Goal: Task Accomplishment & Management: Use online tool/utility

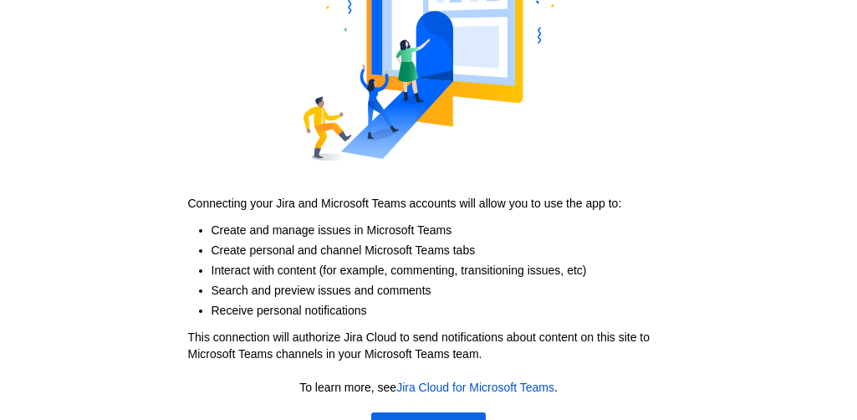
scroll to position [186, 0]
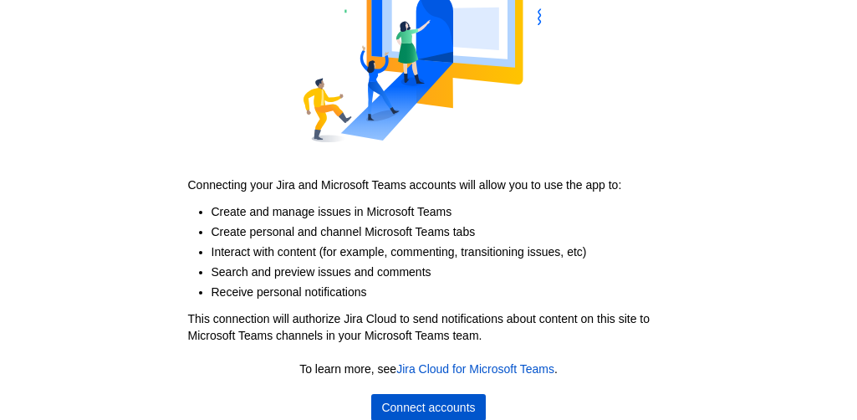
click at [405, 406] on span "Connect accounts" at bounding box center [428, 407] width 94 height 27
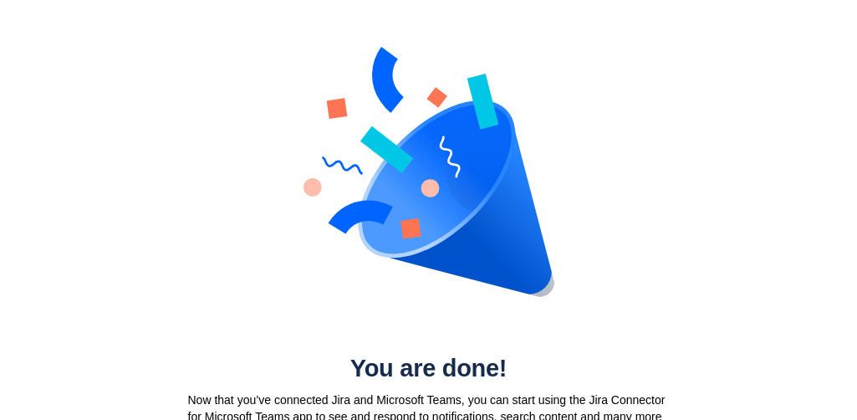
scroll to position [30, 0]
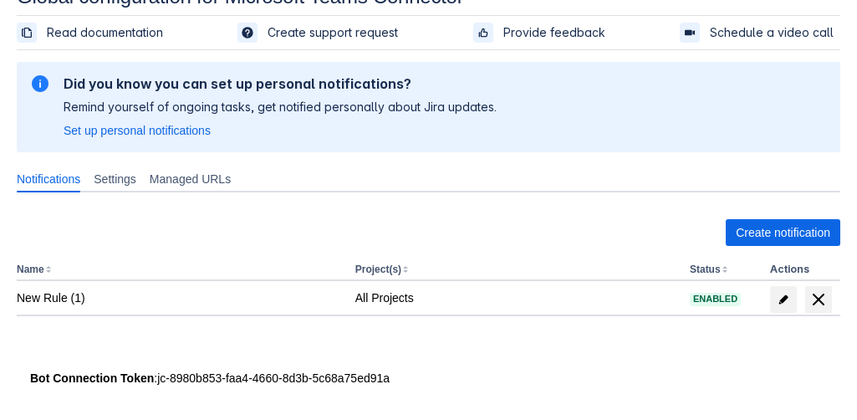
scroll to position [46, 0]
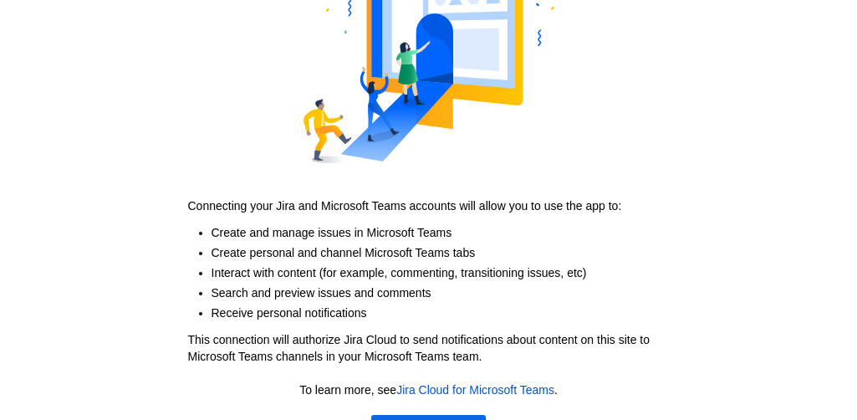
scroll to position [186, 0]
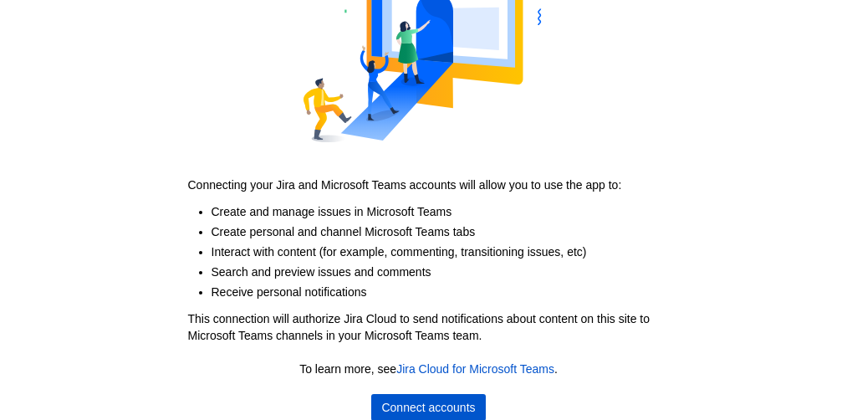
click at [470, 402] on span "Connect accounts" at bounding box center [428, 407] width 94 height 27
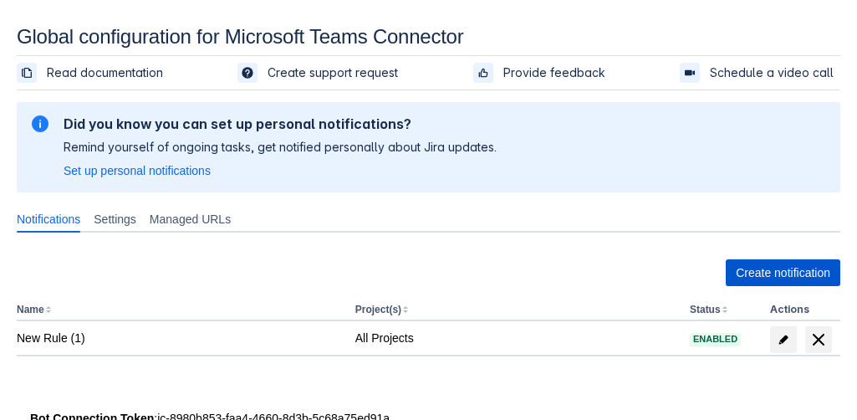
click at [754, 270] on span "Create notification" at bounding box center [783, 272] width 94 height 27
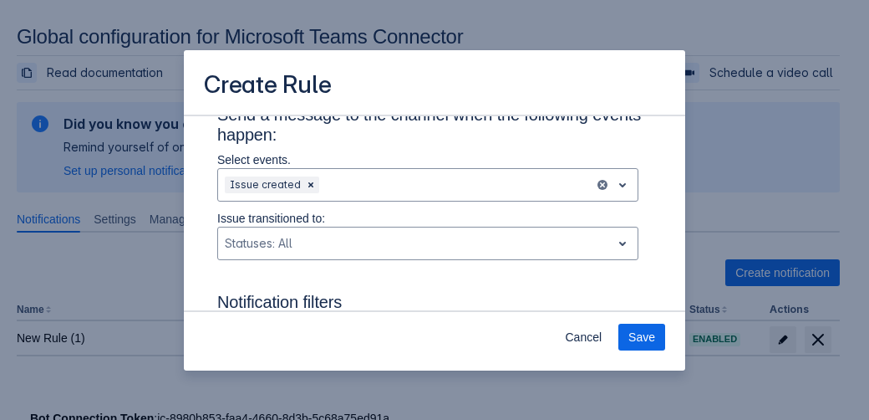
scroll to position [133, 0]
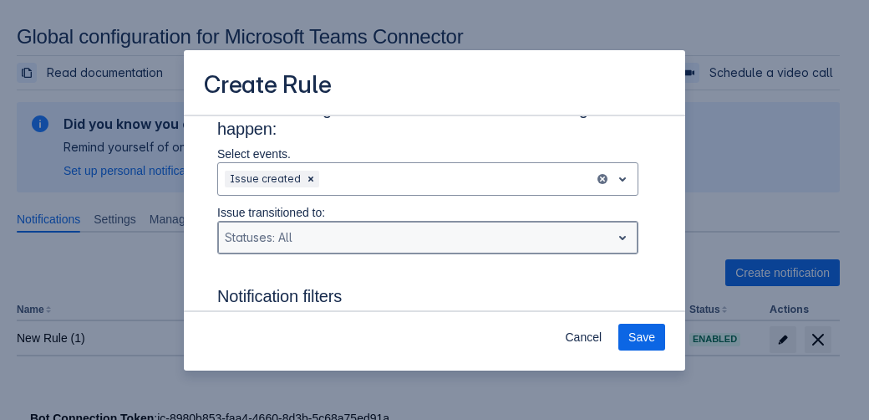
click at [364, 233] on div "Scrollable content" at bounding box center [415, 237] width 380 height 20
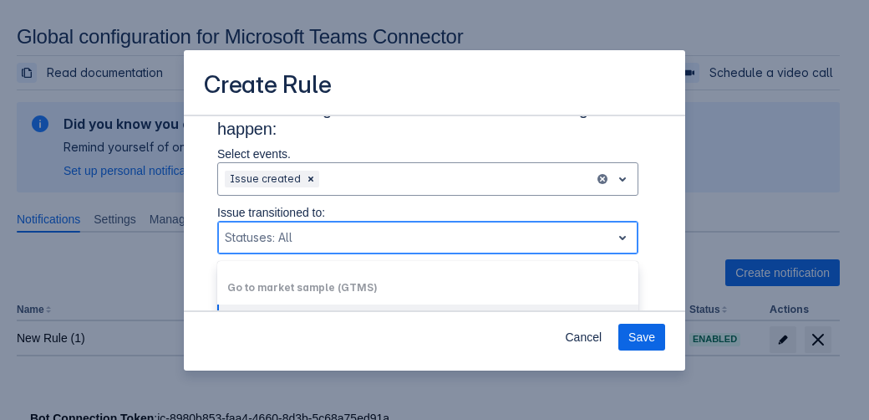
click at [388, 288] on div "Go to market sample (GTMS)" at bounding box center [427, 287] width 421 height 27
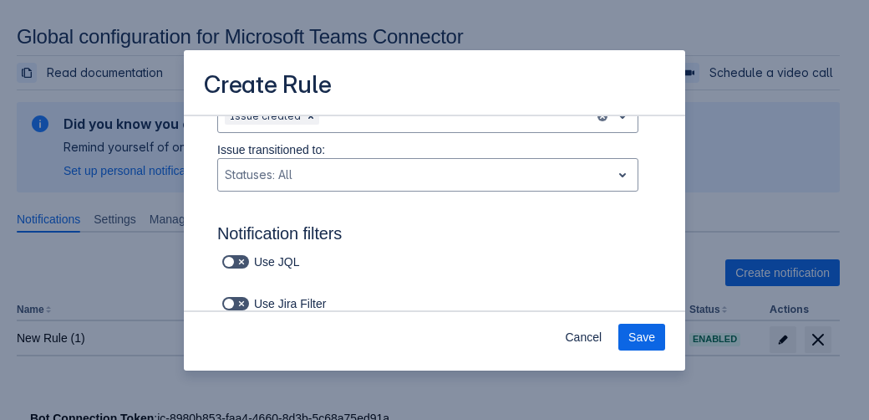
scroll to position [219, 0]
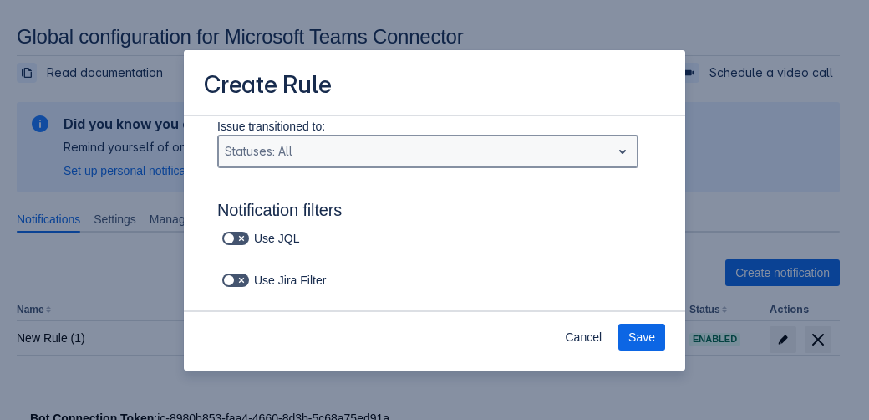
click at [613, 153] on span "open" at bounding box center [623, 151] width 20 height 20
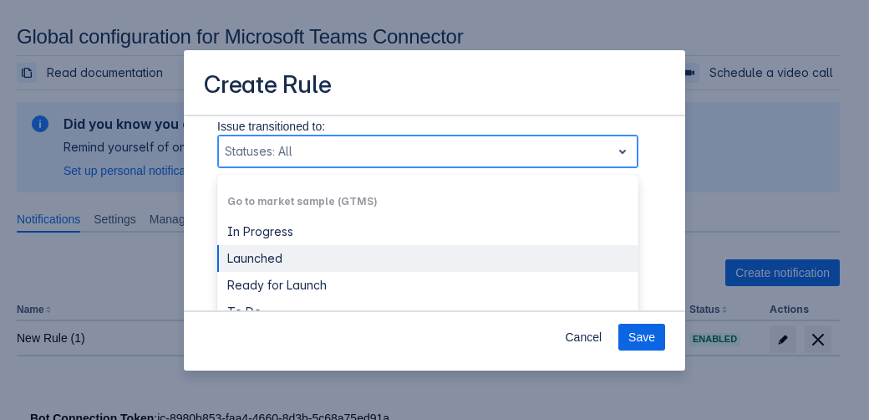
click at [400, 262] on div "Launched" at bounding box center [427, 258] width 421 height 27
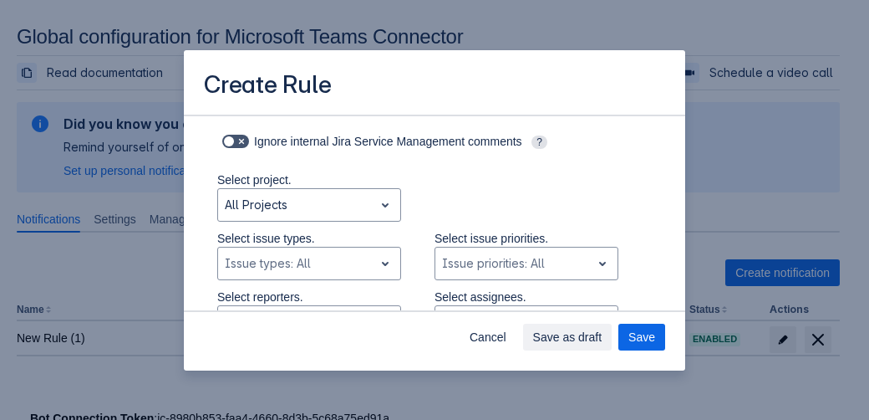
scroll to position [417, 0]
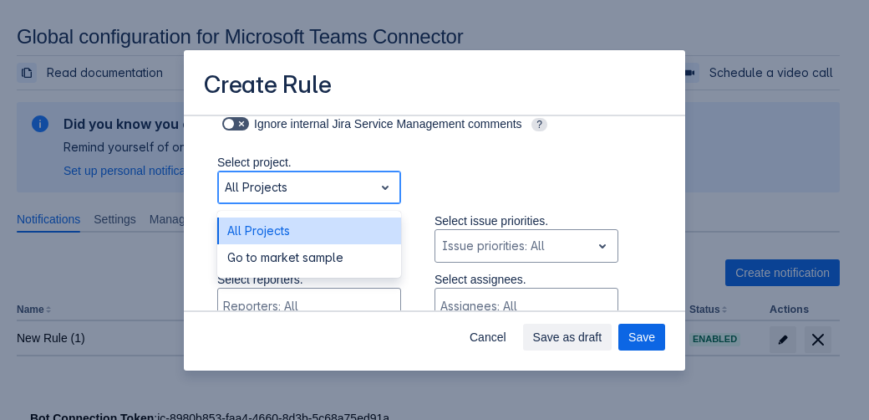
click at [357, 190] on div "Scrollable content" at bounding box center [296, 187] width 142 height 20
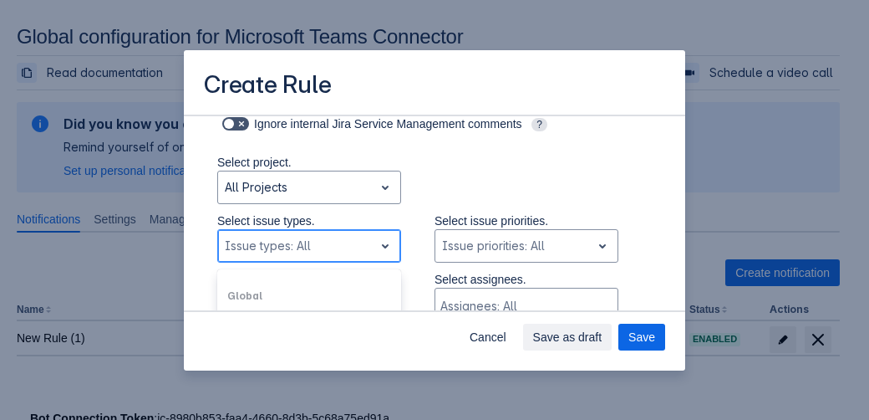
click at [364, 238] on div "Issue types: All" at bounding box center [295, 245] width 155 height 27
click at [361, 292] on div "Global" at bounding box center [309, 296] width 184 height 27
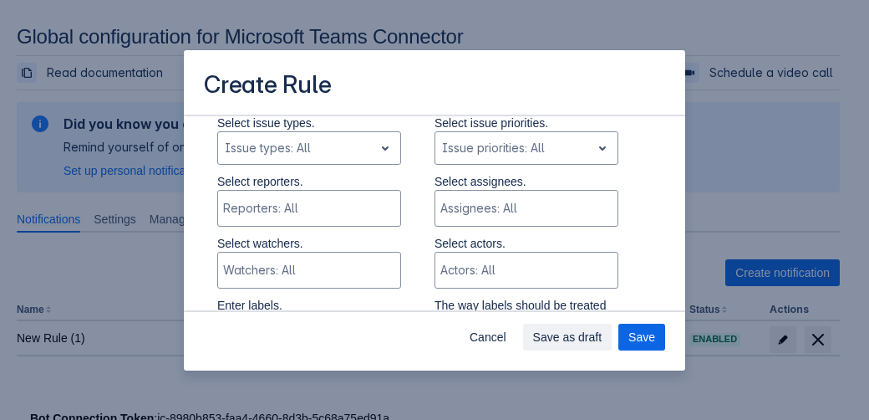
scroll to position [527, 0]
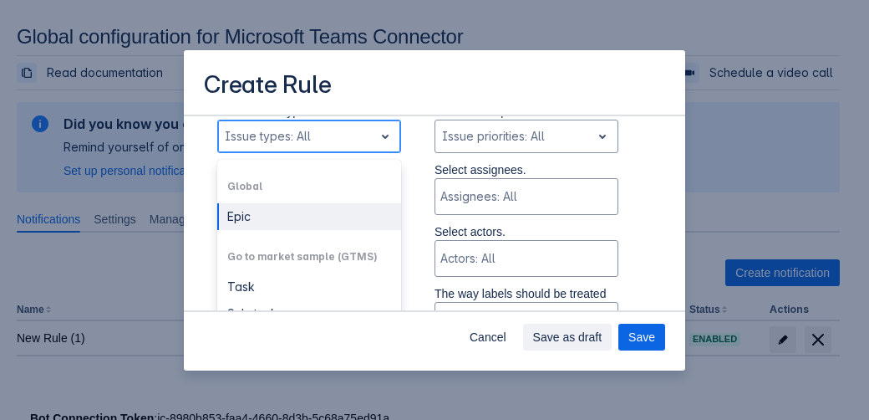
click at [376, 128] on span "open" at bounding box center [385, 136] width 20 height 20
click at [257, 220] on div "Epic" at bounding box center [309, 216] width 184 height 27
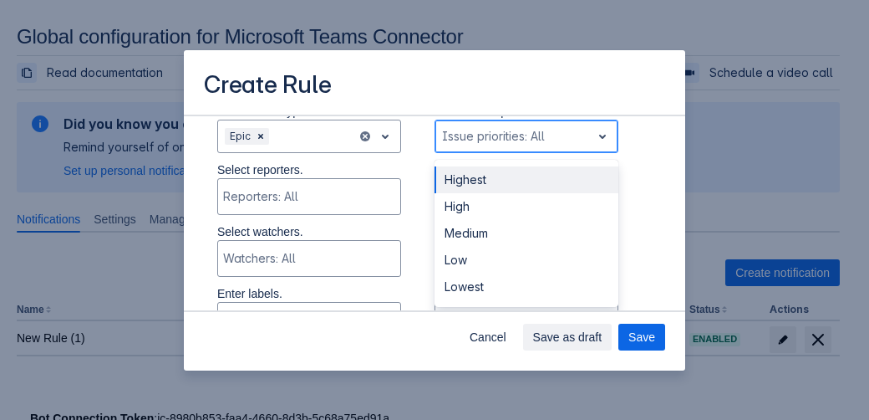
click at [485, 134] on div "Scrollable content" at bounding box center [513, 136] width 142 height 20
click at [485, 180] on div "Highest" at bounding box center [527, 179] width 184 height 27
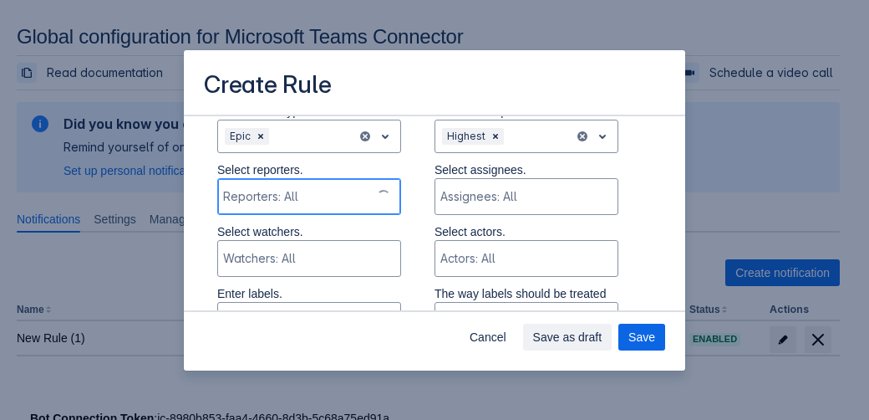
click at [334, 198] on div "Scrollable content" at bounding box center [294, 196] width 142 height 17
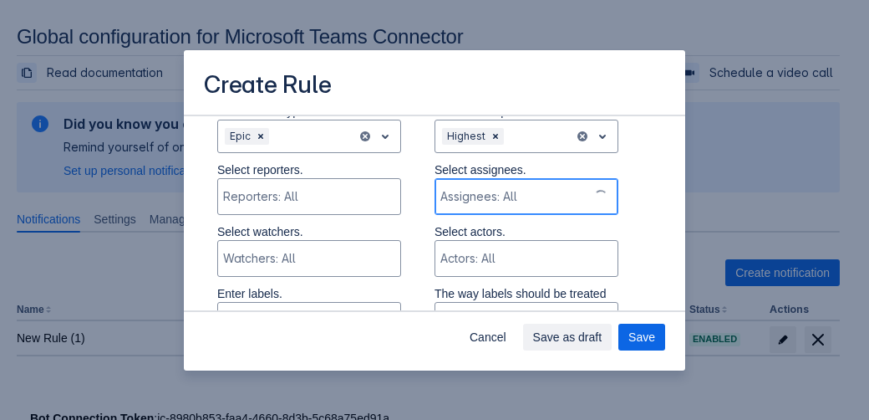
click at [471, 186] on div "Assignees: All" at bounding box center [512, 196] width 152 height 33
click at [512, 196] on div "Scrollable content" at bounding box center [525, 196] width 169 height 17
click at [512, 196] on div "Scrollable content" at bounding box center [512, 196] width 142 height 17
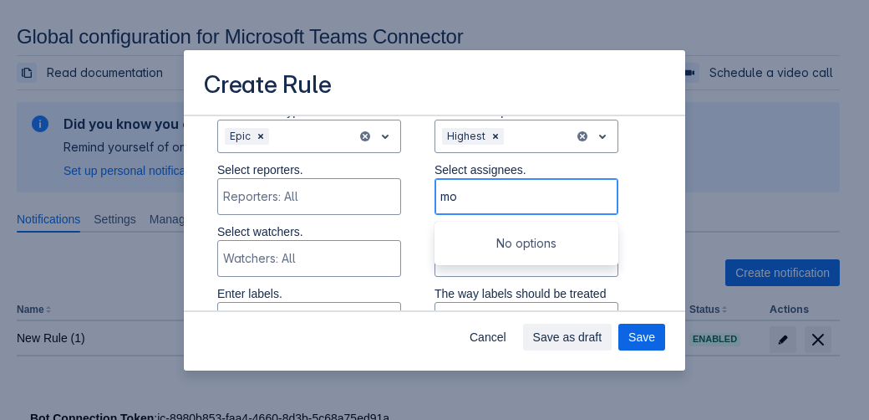
type input "m"
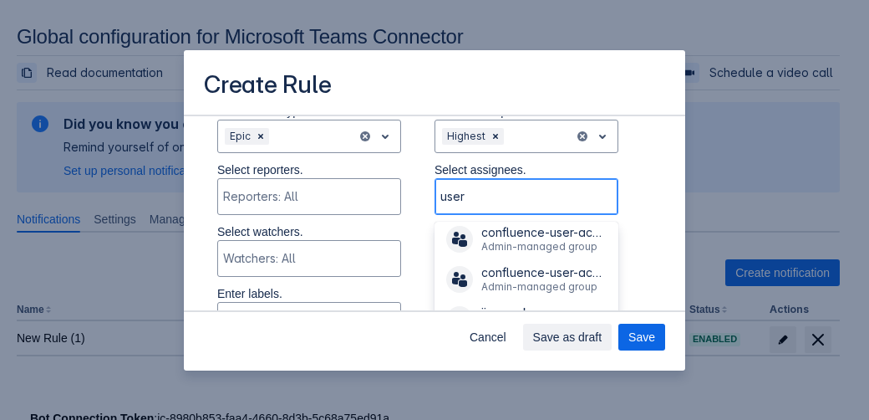
scroll to position [547, 0]
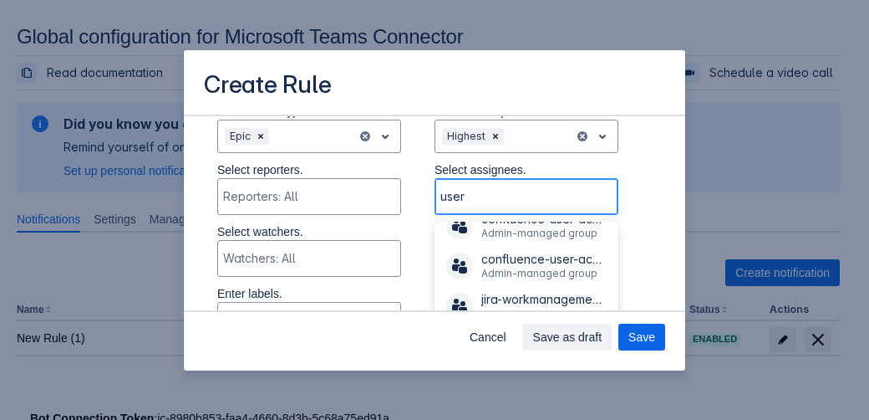
type input "user"
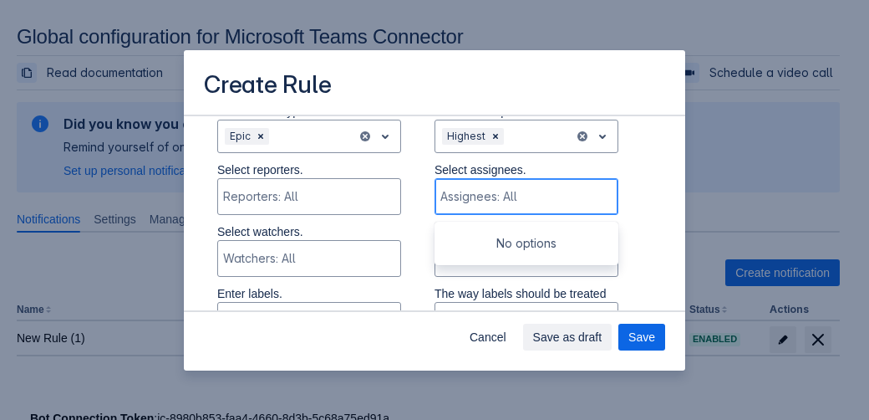
paste input "user4@0sl73.onmicrosoft.com"
type input "user4@0sl73.onmicrosoft.com"
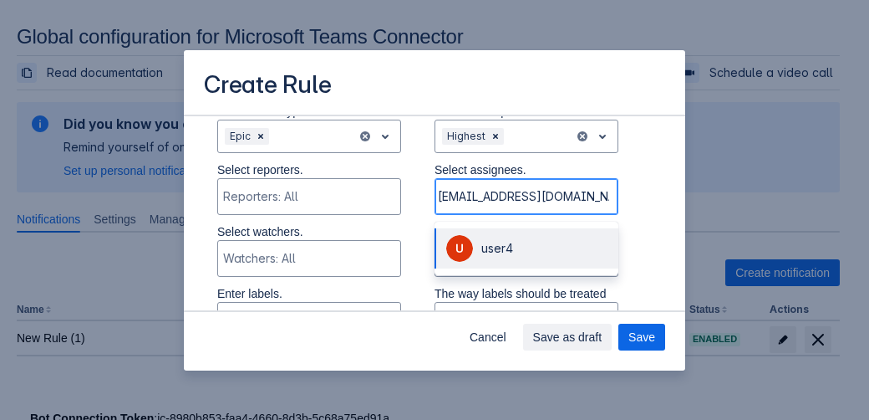
scroll to position [0, 10]
click at [508, 245] on div "user4" at bounding box center [545, 248] width 127 height 17
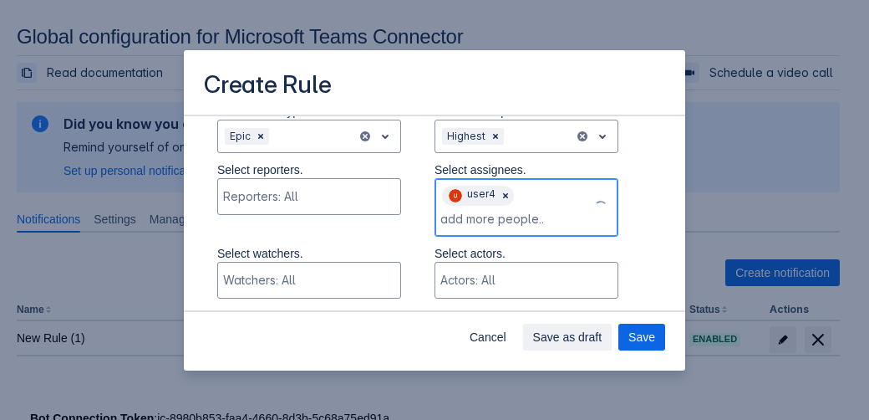
scroll to position [0, 0]
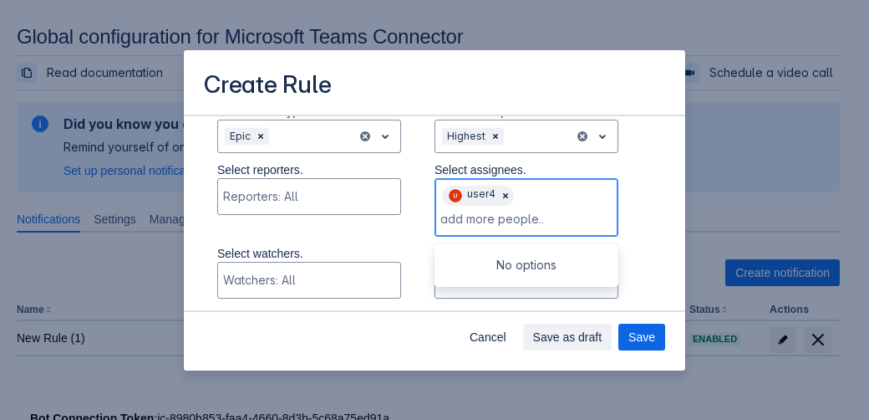
paste input "user2@0sl73.onmicrosoft.com"
type input "user2@0sl73.onmicrosoft.com"
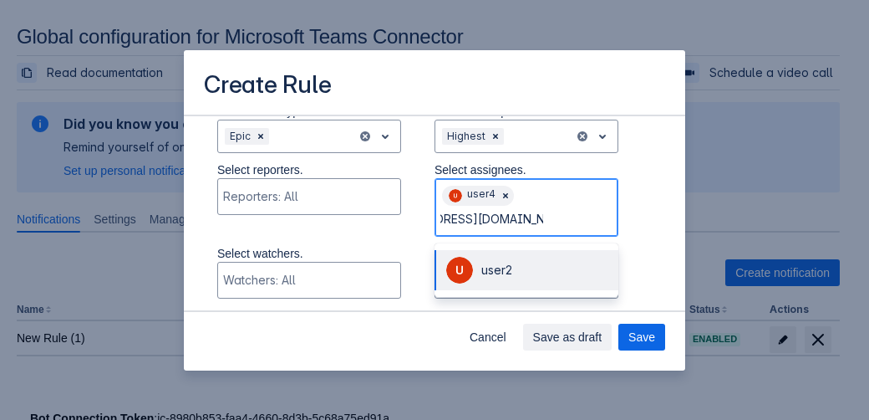
click at [494, 273] on span "user2" at bounding box center [497, 269] width 31 height 14
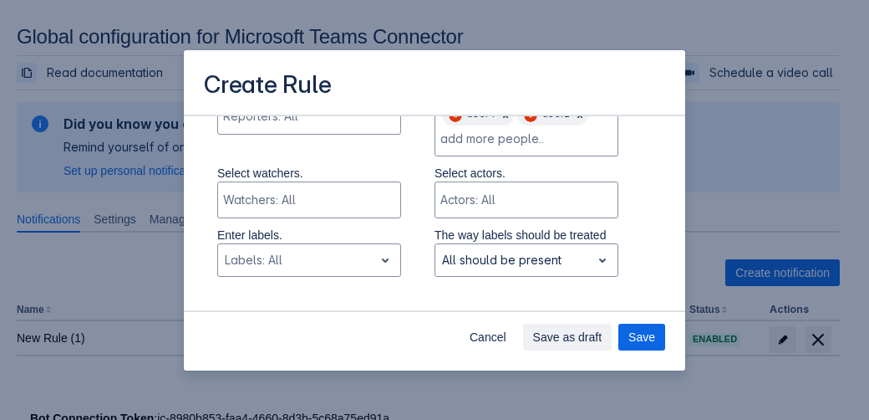
scroll to position [619, 0]
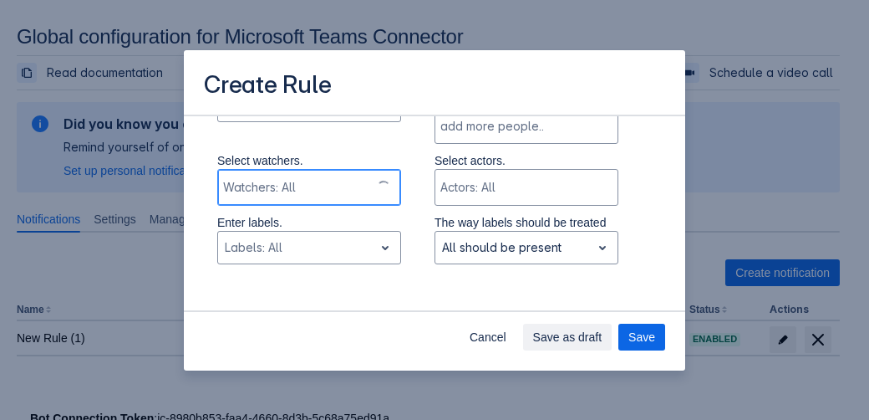
click at [306, 188] on div "Scrollable content" at bounding box center [294, 187] width 142 height 17
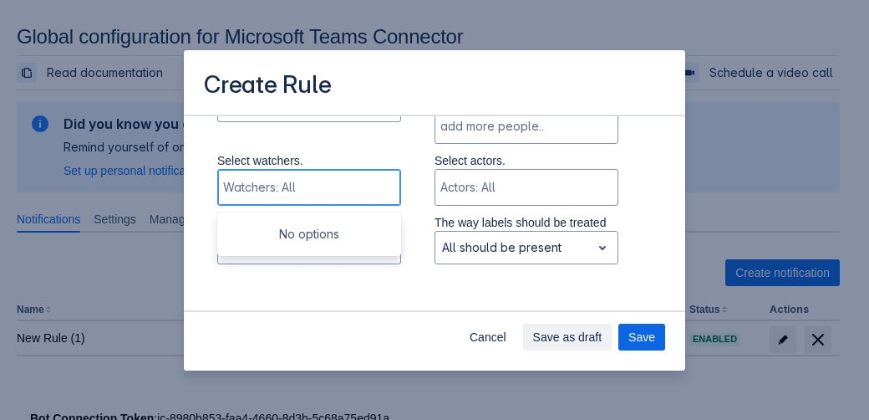
click at [306, 188] on div "Scrollable content" at bounding box center [307, 187] width 169 height 17
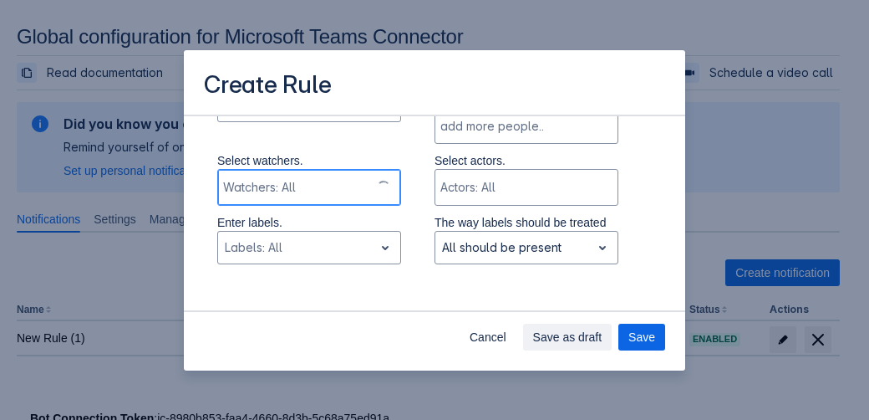
click at [293, 188] on div "Scrollable content" at bounding box center [294, 187] width 142 height 17
type input "t"
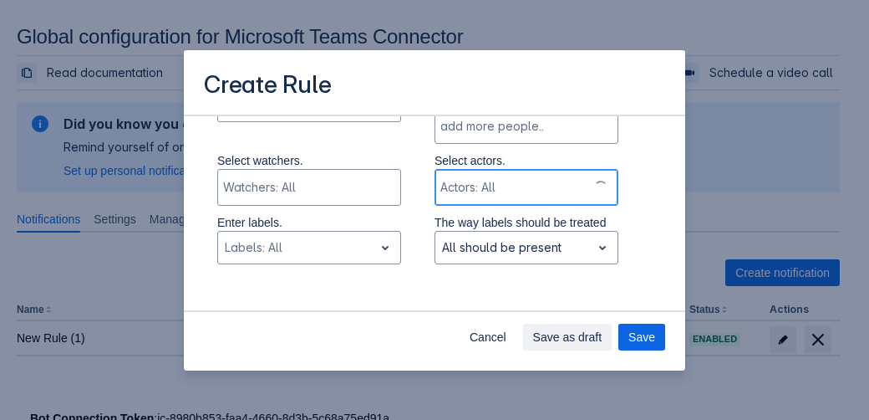
click at [468, 176] on div "Actors: All" at bounding box center [512, 187] width 152 height 33
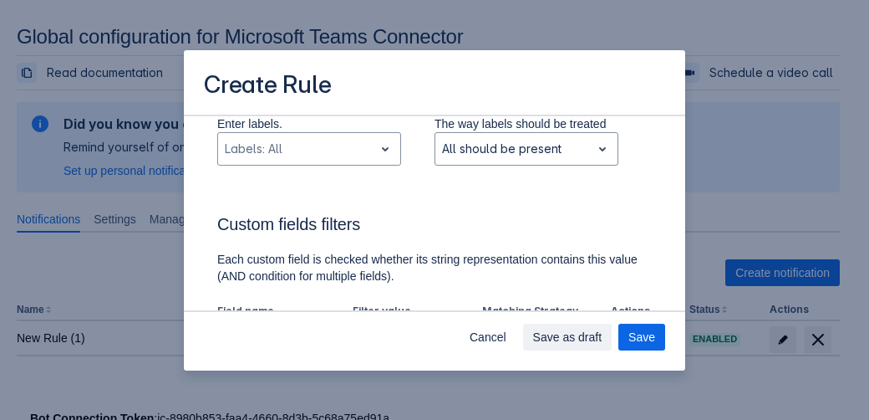
scroll to position [730, 0]
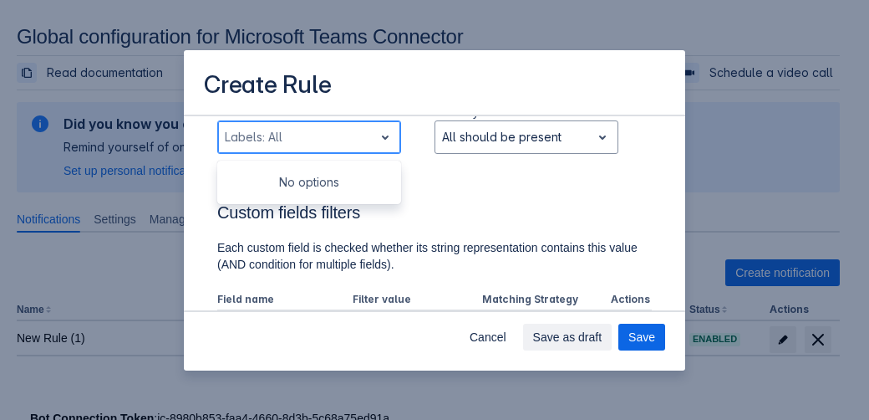
click at [323, 135] on div "Scrollable content" at bounding box center [296, 137] width 142 height 20
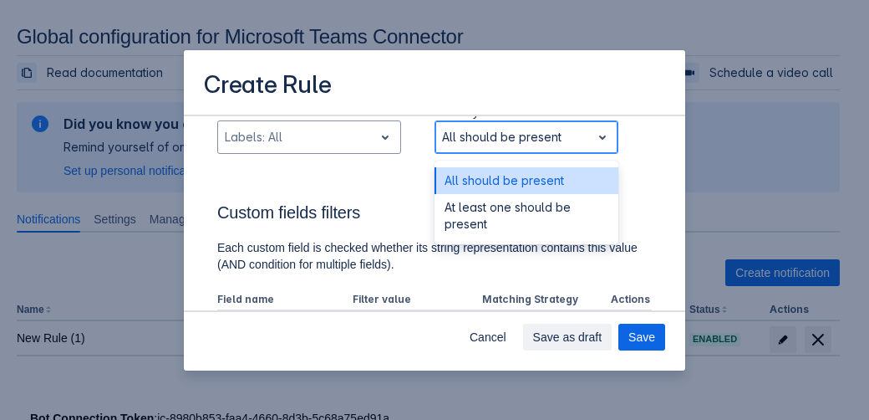
click at [487, 136] on div "Scrollable content" at bounding box center [513, 137] width 142 height 20
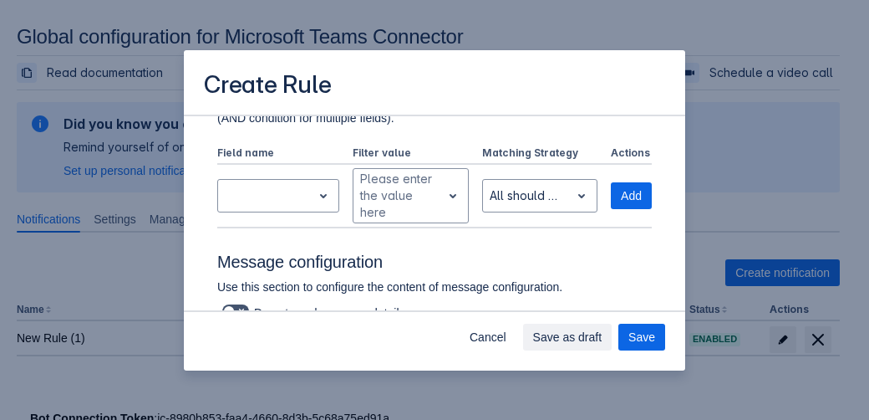
scroll to position [883, 0]
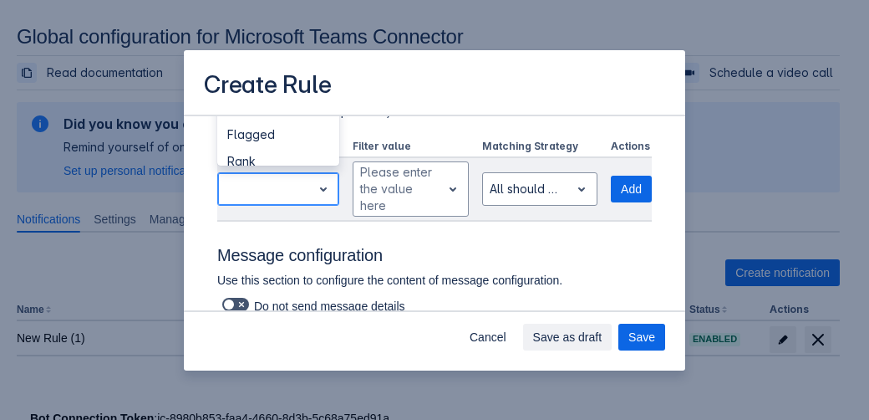
click at [269, 183] on div "Scrollable content" at bounding box center [265, 189] width 80 height 20
click at [269, 157] on div "Rank" at bounding box center [278, 161] width 122 height 27
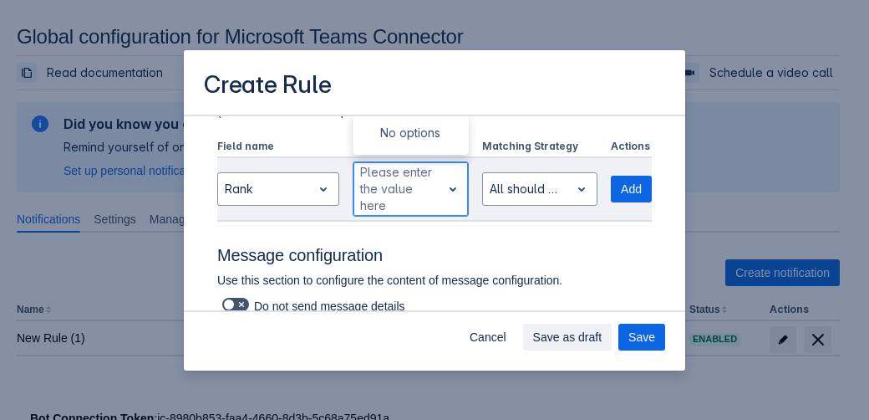
click at [441, 199] on div "Scrollable content" at bounding box center [452, 189] width 23 height 30
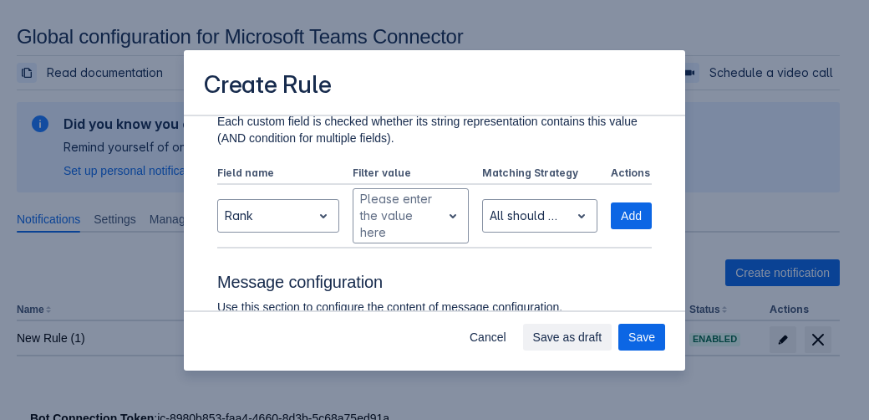
scroll to position [849, 0]
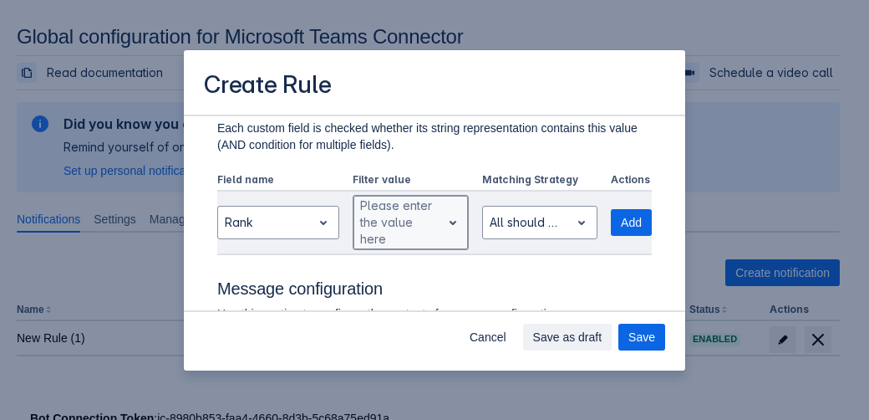
click at [398, 223] on div "Please enter the value here" at bounding box center [398, 223] width 88 height 54
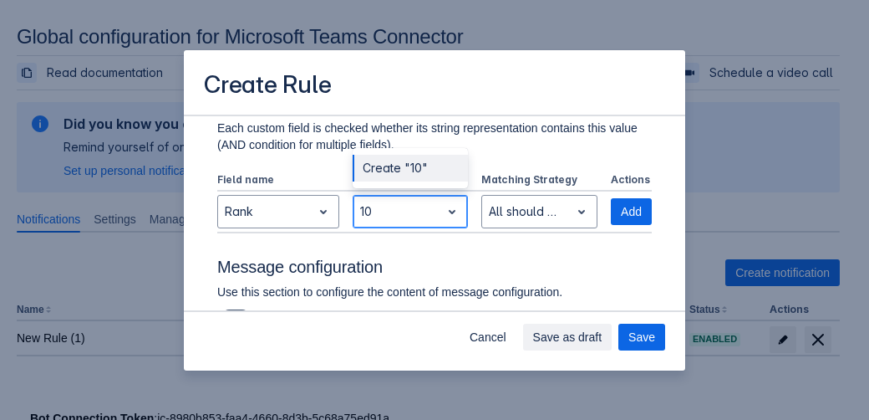
type input "10"
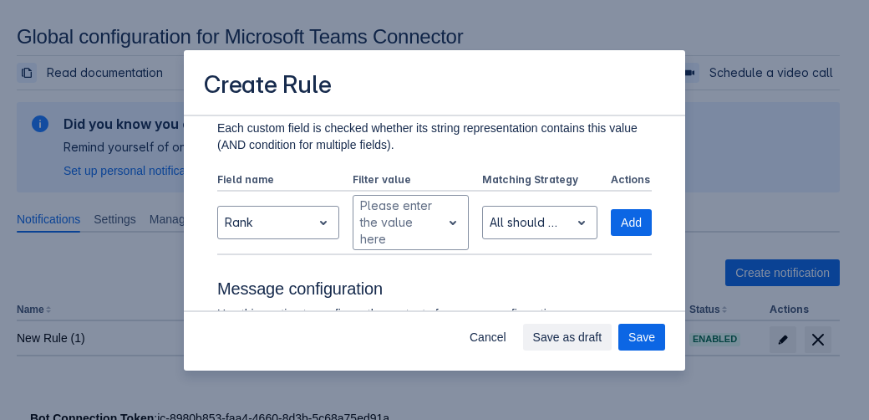
click at [506, 254] on div "Log into Microsoft Teams Please log into Microsoft Teams before setting up the …" at bounding box center [434, 140] width 435 height 1742
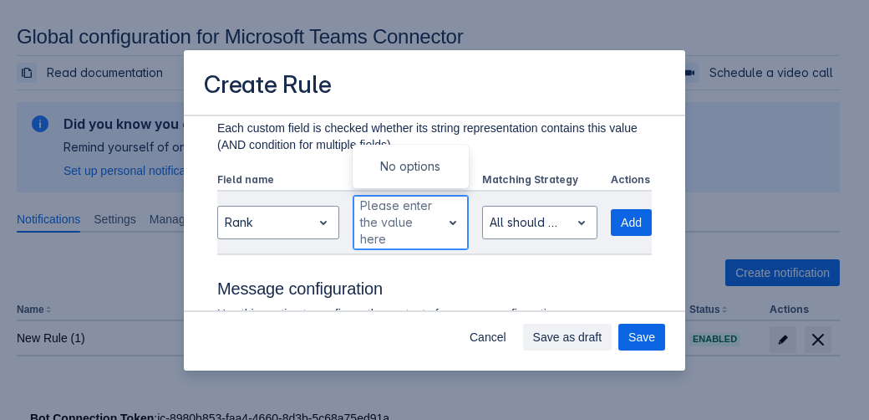
click at [399, 218] on div "Scrollable content" at bounding box center [397, 222] width 74 height 20
type input "10"
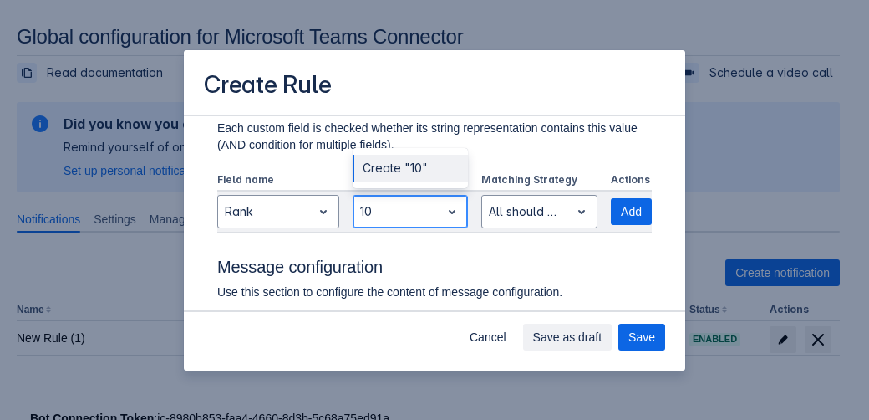
click at [390, 162] on div "Create "10"" at bounding box center [410, 168] width 115 height 27
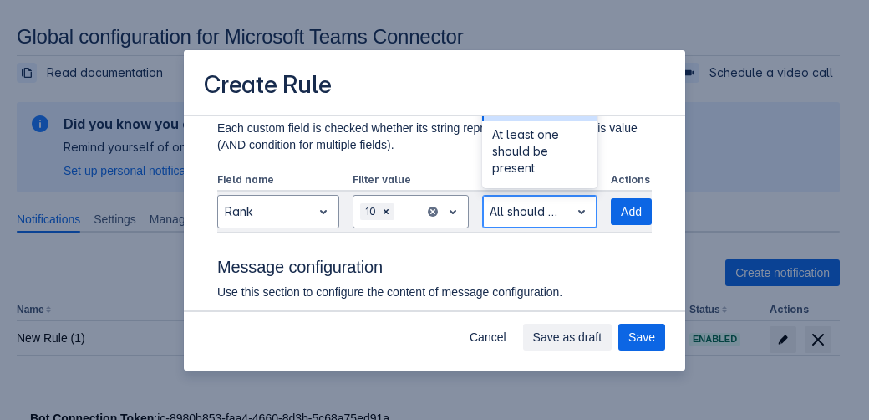
click at [503, 206] on div "Scrollable content" at bounding box center [527, 211] width 74 height 20
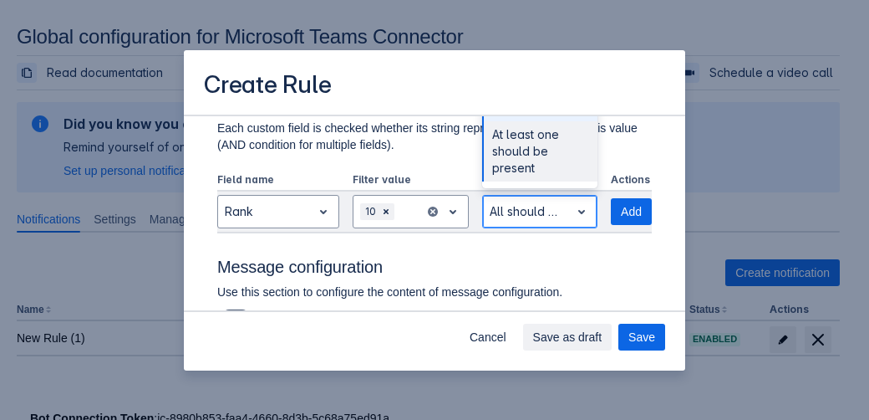
click at [502, 133] on div "At least one should be present" at bounding box center [540, 151] width 116 height 60
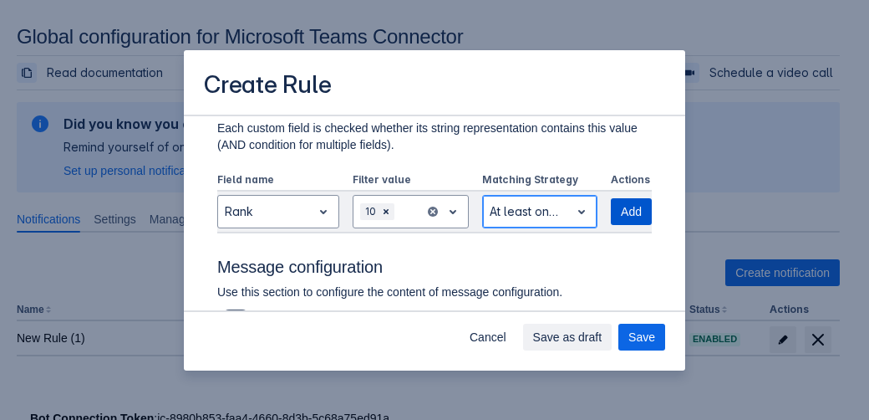
click at [621, 211] on span "Add" at bounding box center [631, 211] width 21 height 27
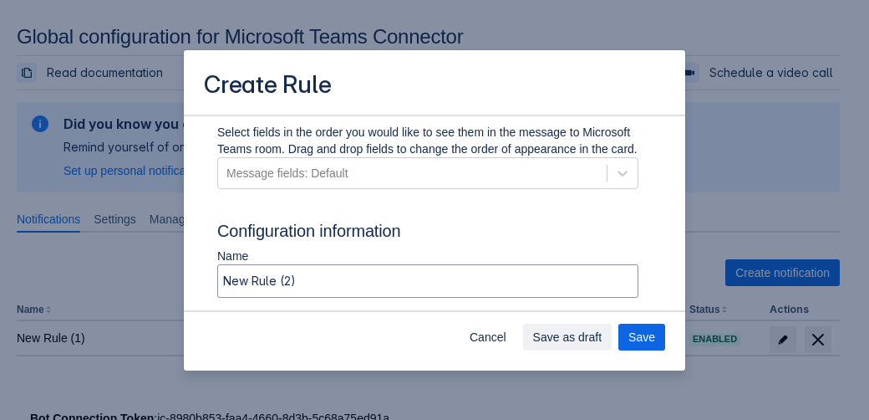
scroll to position [1178, 0]
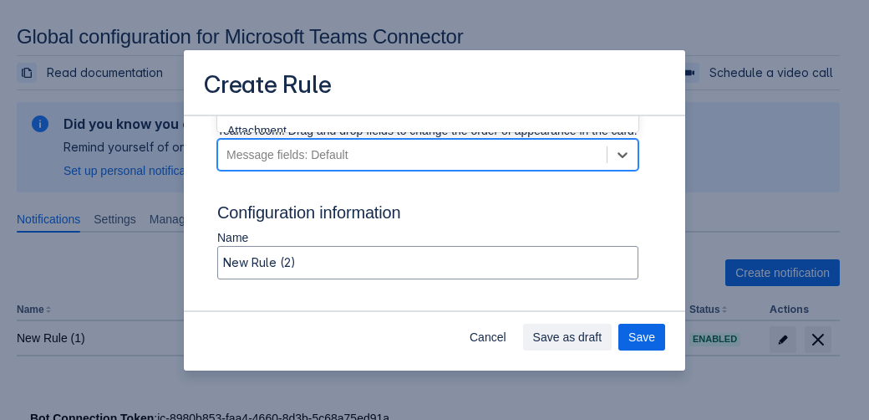
click at [477, 168] on div "Message fields: Default" at bounding box center [412, 154] width 389 height 27
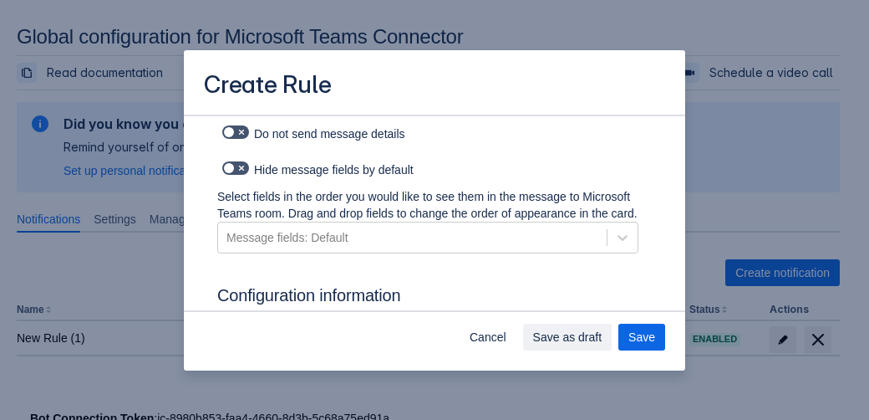
scroll to position [1046, 0]
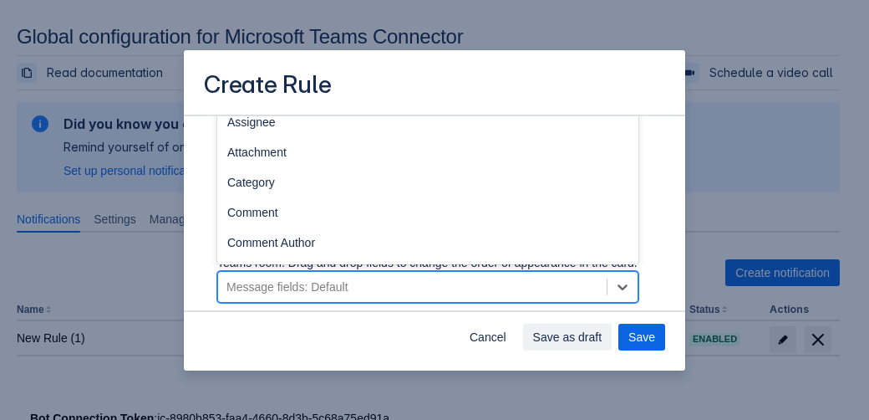
click at [533, 295] on div "Message fields: Default" at bounding box center [412, 286] width 389 height 27
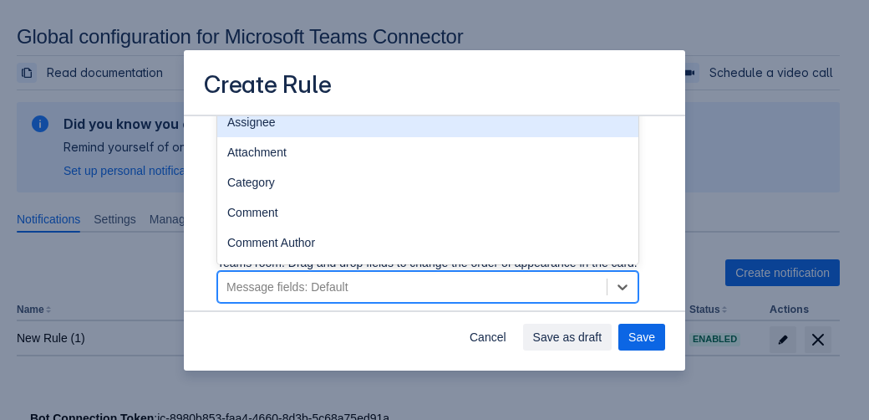
click at [272, 137] on div "Assignee" at bounding box center [427, 122] width 421 height 30
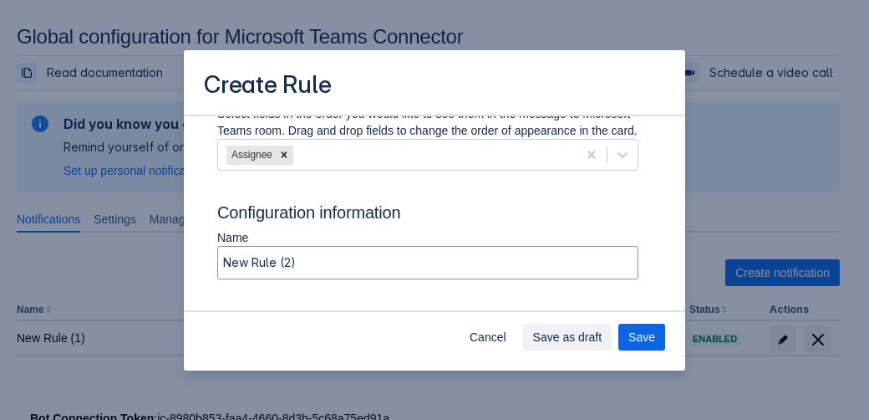
scroll to position [1172, 0]
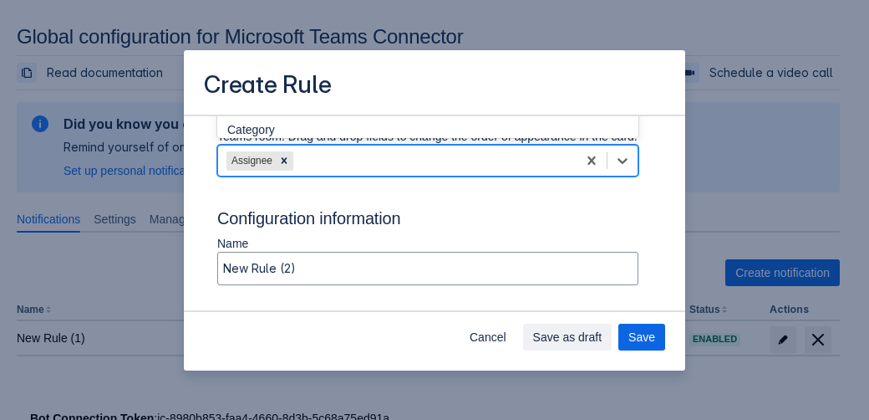
click at [318, 174] on div "Assignee" at bounding box center [397, 160] width 359 height 27
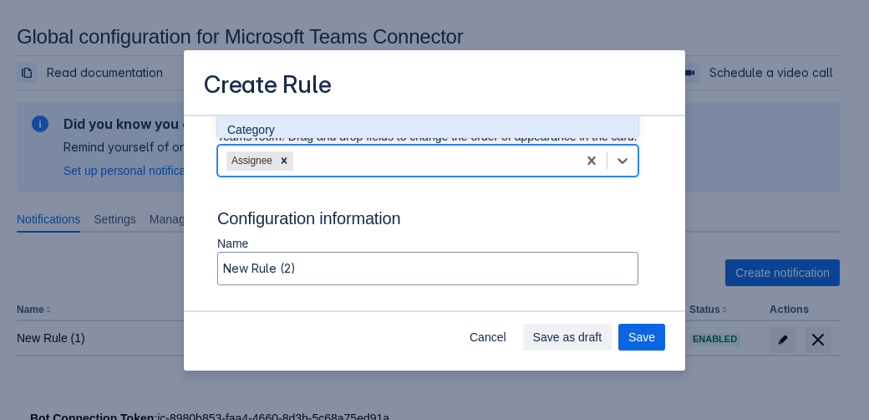
click at [271, 140] on div "Category" at bounding box center [427, 130] width 421 height 30
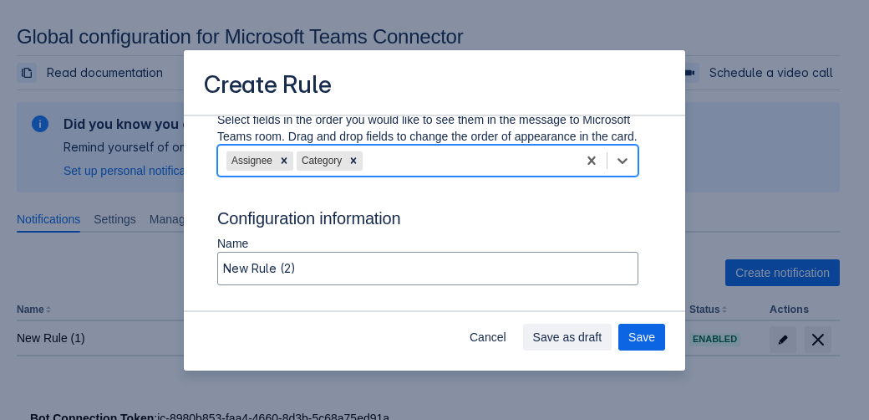
click at [386, 172] on div "Assignee Category" at bounding box center [397, 160] width 359 height 27
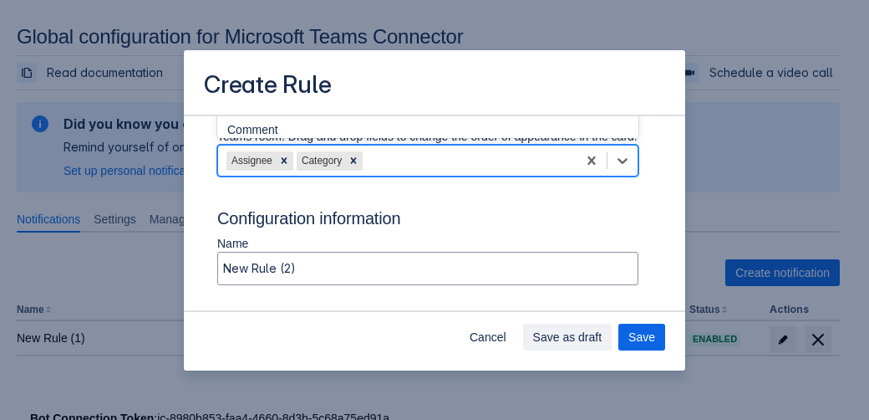
click at [283, 115] on div "Attachment" at bounding box center [427, 99] width 421 height 30
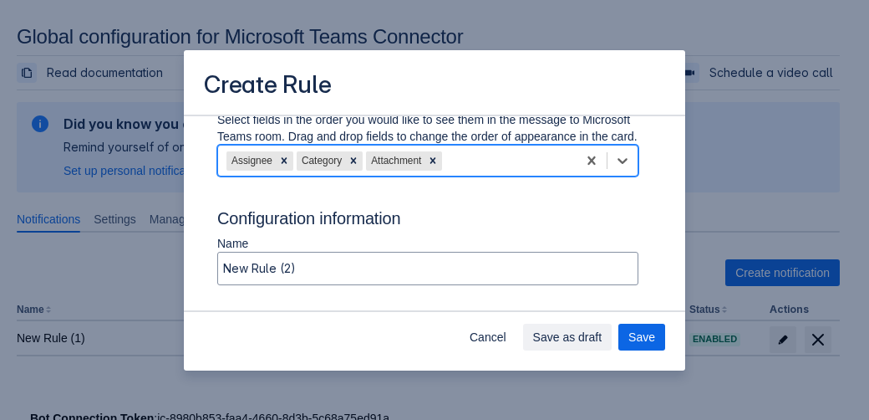
click at [473, 174] on div "Assignee Category Attachment" at bounding box center [397, 160] width 359 height 27
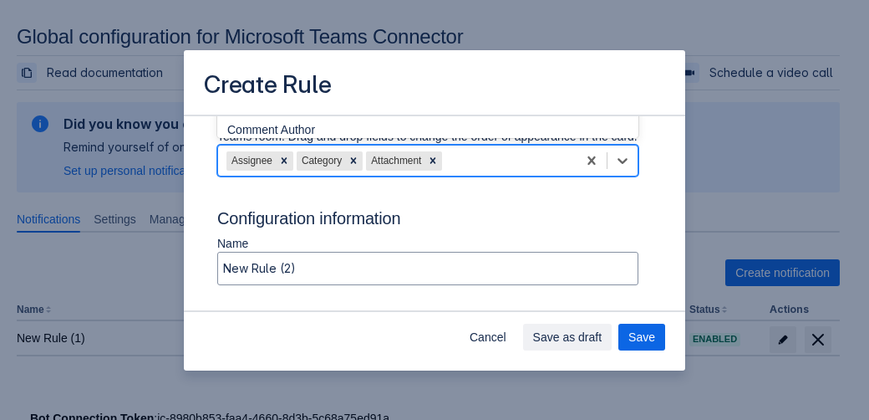
click at [273, 115] on div "Comment" at bounding box center [427, 99] width 421 height 30
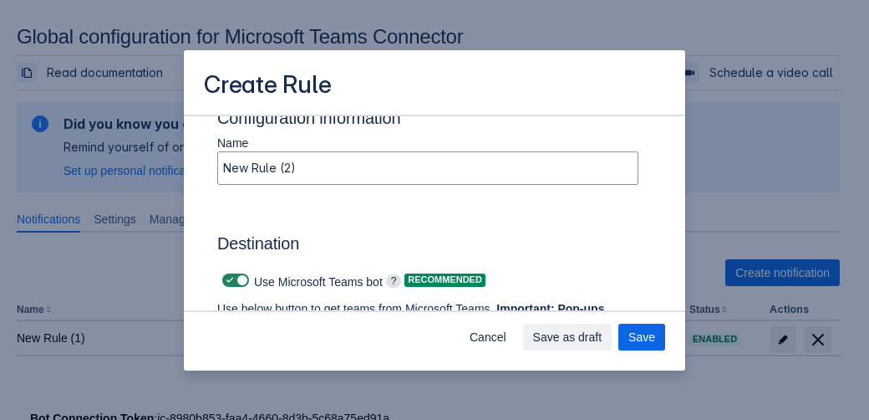
scroll to position [1279, 0]
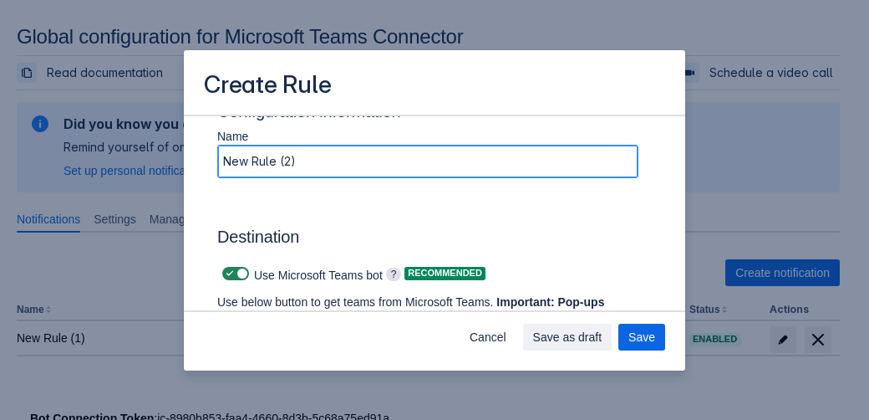
click at [347, 176] on input "New Rule (2)" at bounding box center [428, 161] width 420 height 30
type input "New Rule test"
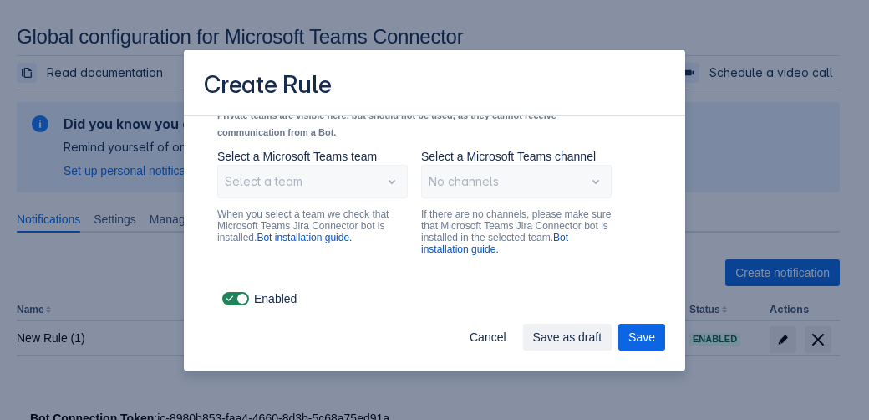
scroll to position [1603, 0]
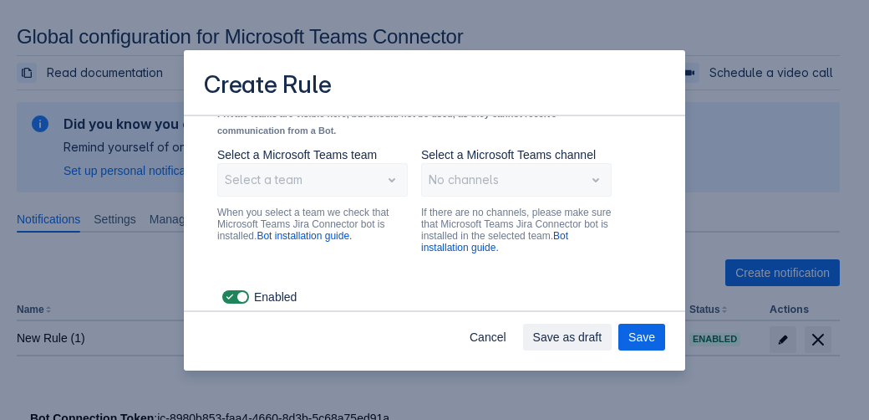
click at [373, 183] on div "Select a team" at bounding box center [312, 179] width 191 height 33
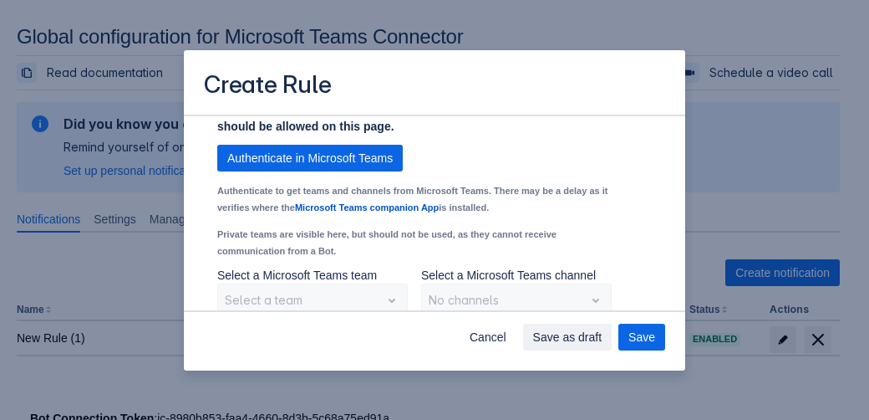
scroll to position [1428, 0]
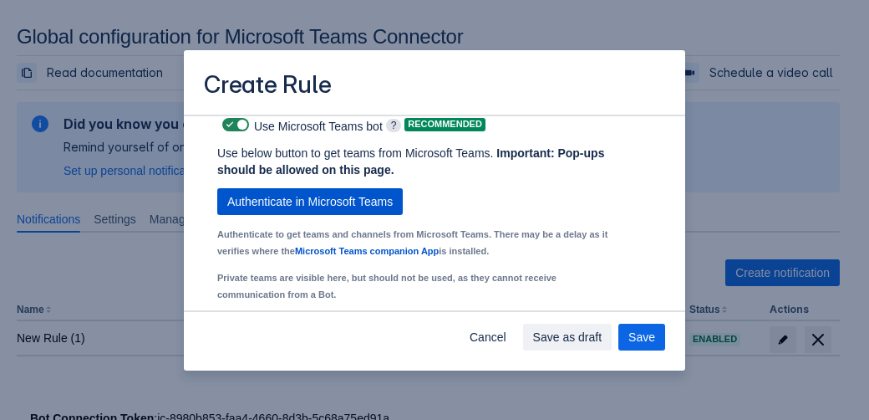
click at [349, 215] on span "Authenticate in Microsoft Teams" at bounding box center [310, 201] width 166 height 27
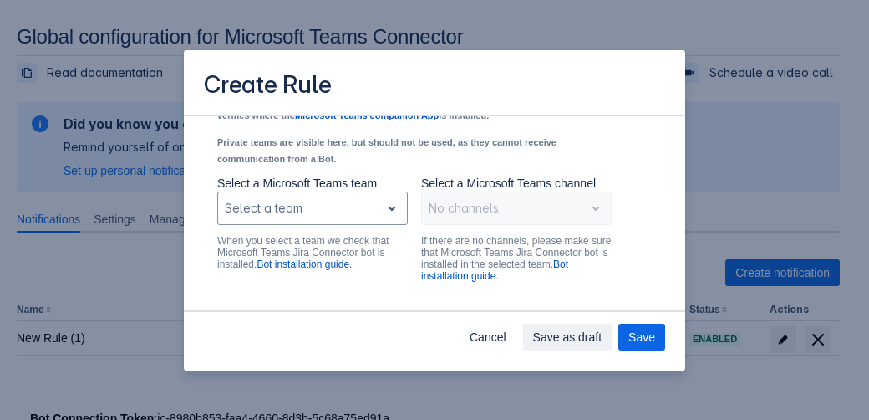
scroll to position [1438, 0]
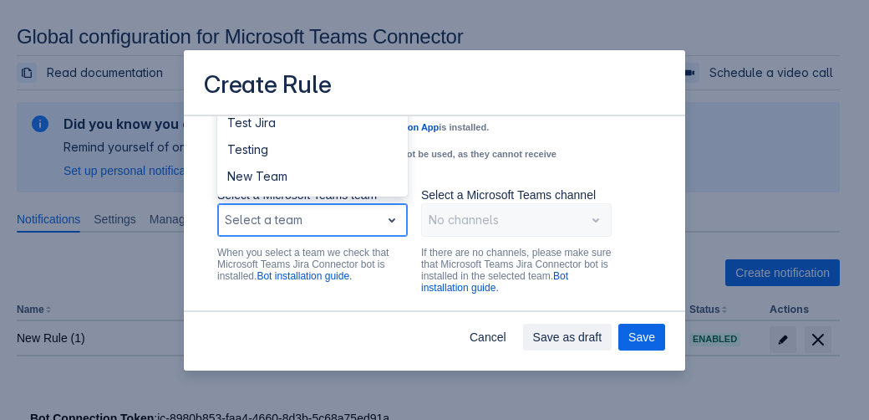
click at [382, 230] on span "open" at bounding box center [392, 220] width 20 height 20
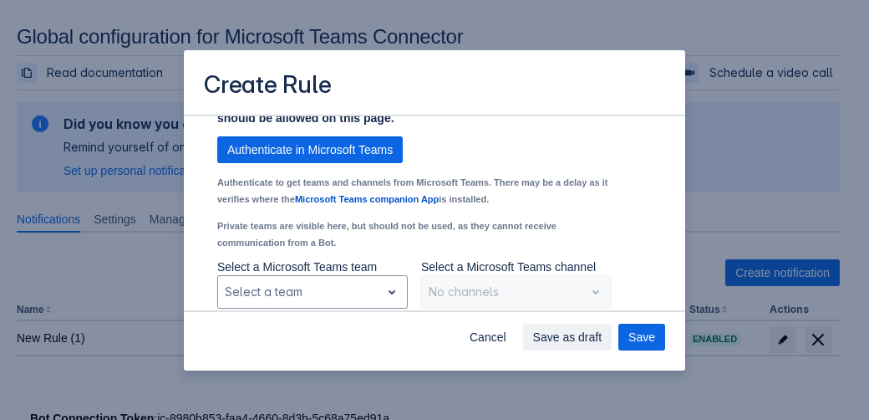
scroll to position [1491, 0]
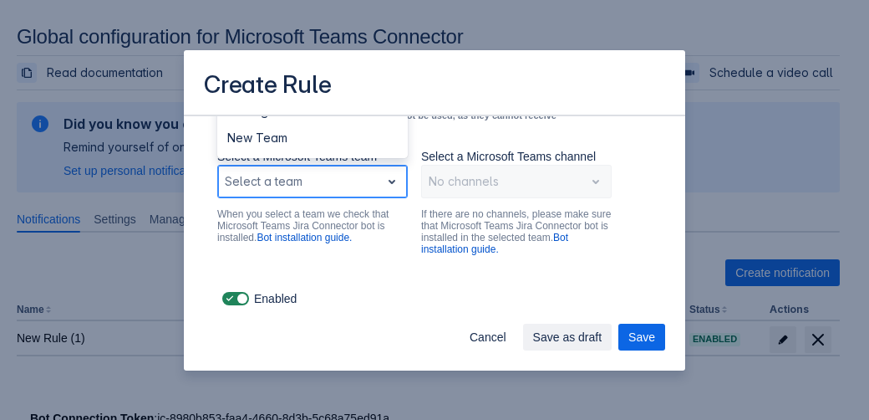
click at [354, 186] on div "Scrollable content" at bounding box center [299, 181] width 149 height 20
click at [277, 135] on div "New Team" at bounding box center [312, 138] width 191 height 27
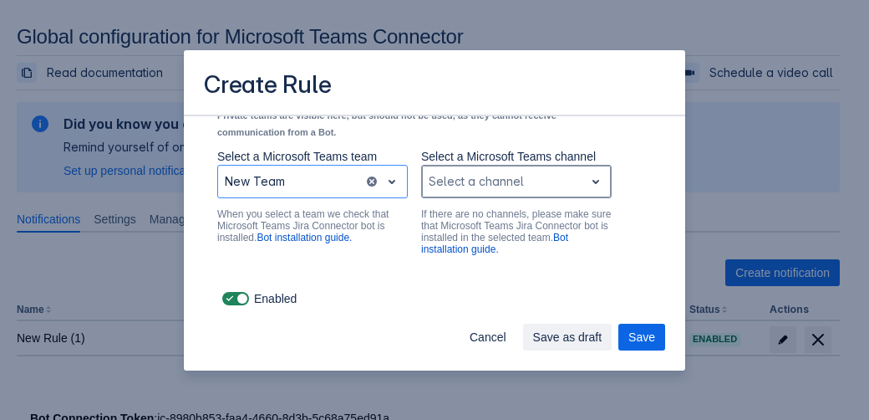
click at [479, 191] on div "Select a channel" at bounding box center [503, 181] width 162 height 27
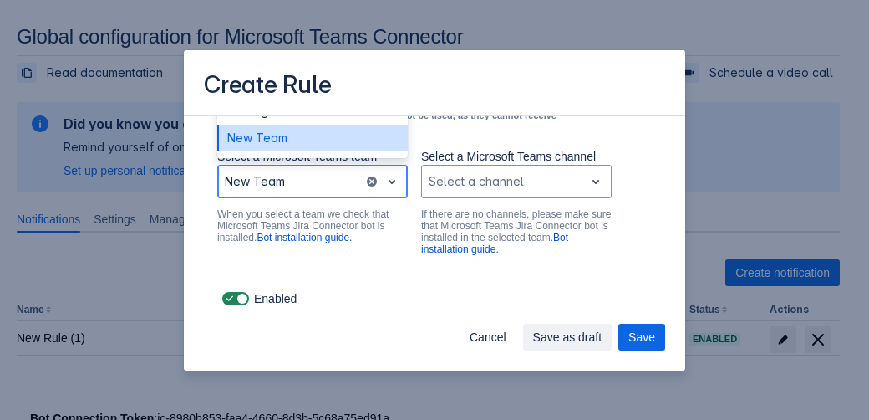
click at [312, 181] on div "Scrollable content" at bounding box center [291, 181] width 132 height 20
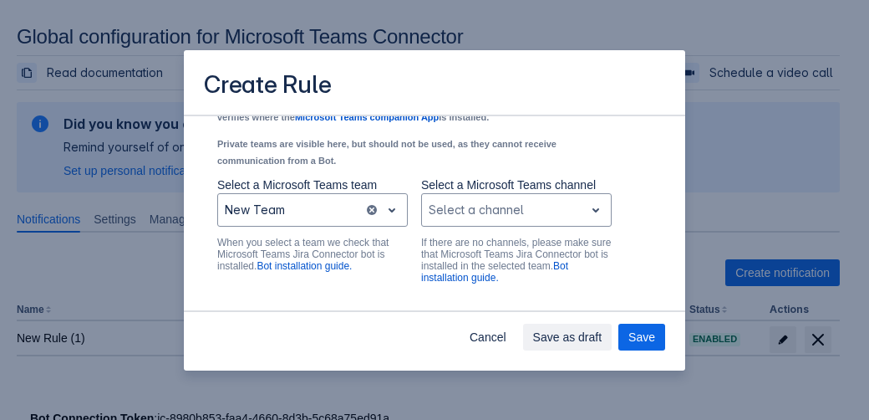
scroll to position [1442, 0]
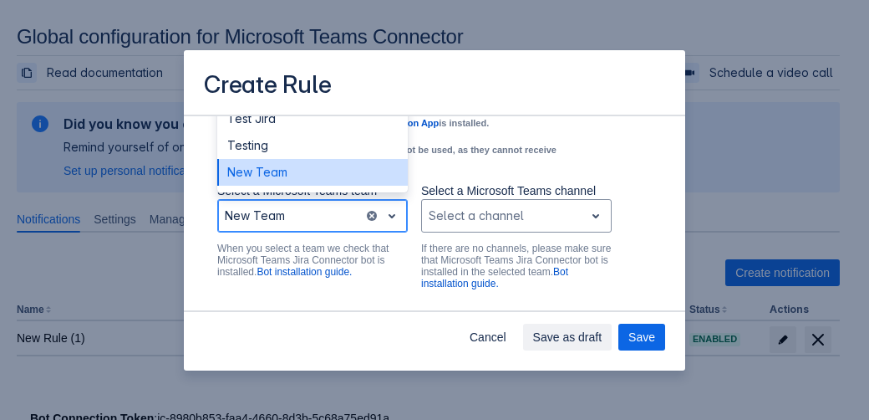
click at [308, 226] on div "Scrollable content" at bounding box center [291, 216] width 132 height 20
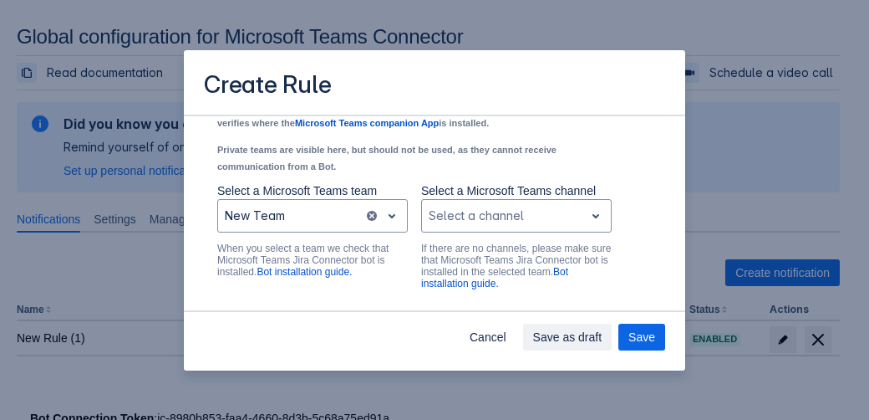
click at [393, 278] on p "When you select a team we check that Microsoft Teams Jira Connector bot is inst…" at bounding box center [312, 259] width 191 height 35
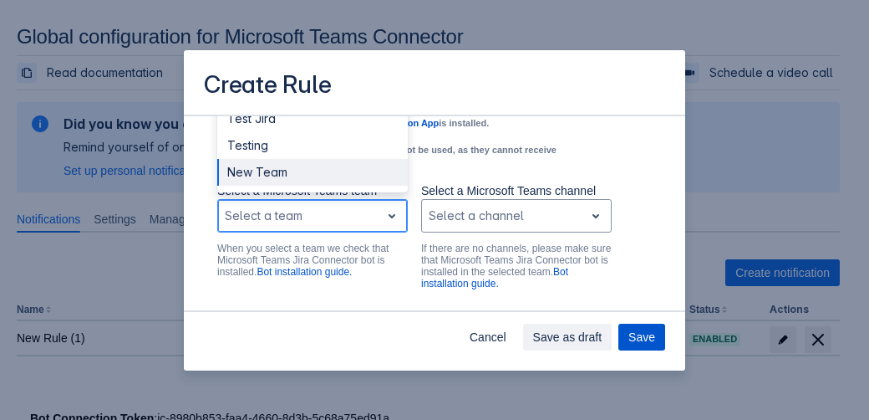
click at [638, 334] on span "Save" at bounding box center [642, 337] width 27 height 27
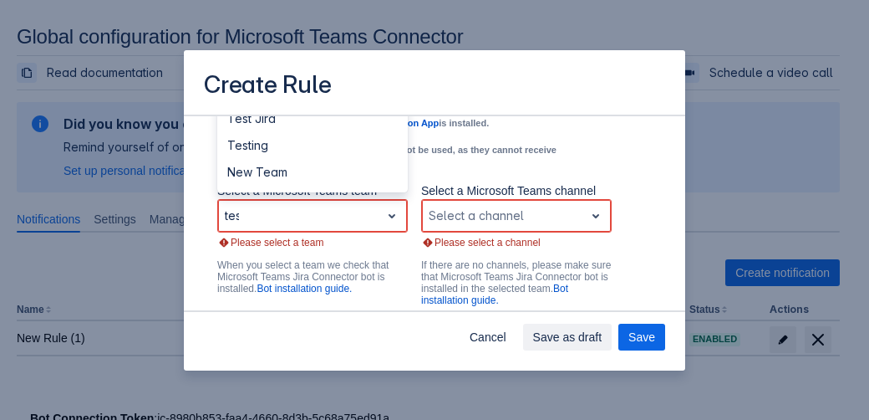
type input "test"
click at [261, 132] on div "Test" at bounding box center [312, 118] width 191 height 27
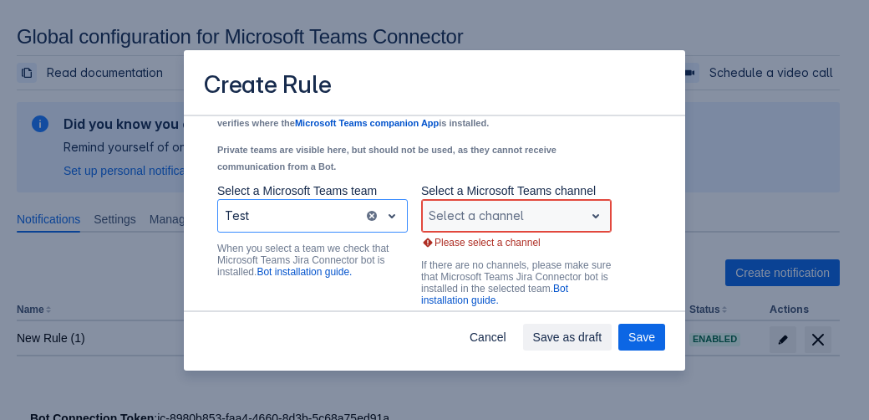
click at [466, 226] on div "Scrollable content" at bounding box center [503, 216] width 149 height 20
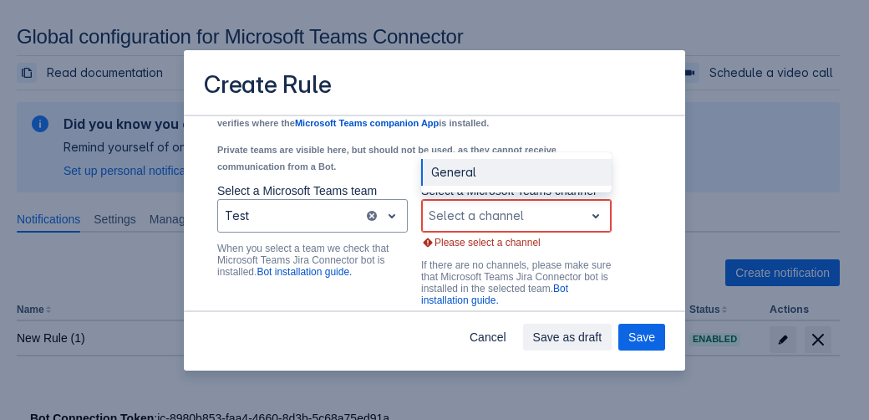
click at [456, 181] on div "General" at bounding box center [516, 172] width 191 height 27
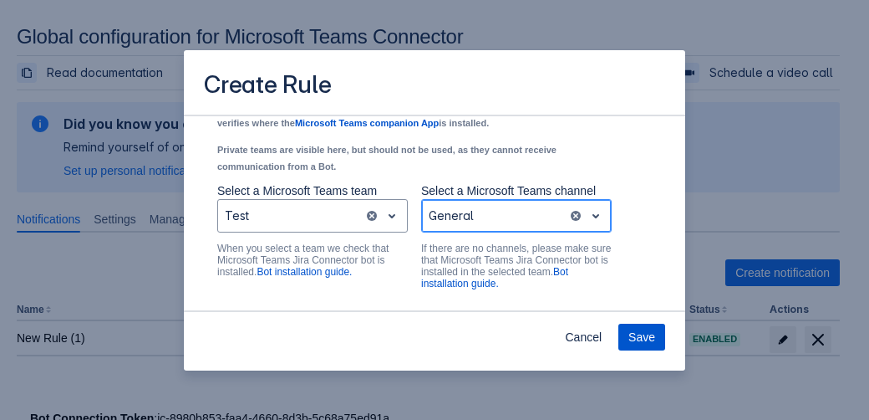
click at [639, 334] on span "Save" at bounding box center [642, 337] width 27 height 27
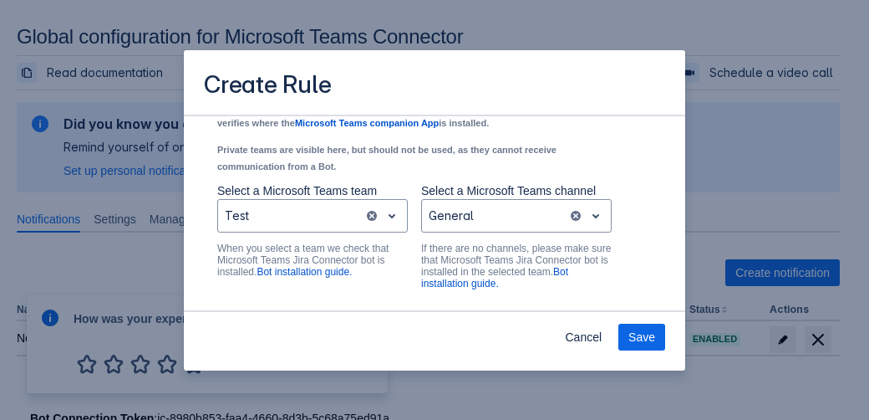
scroll to position [1491, 0]
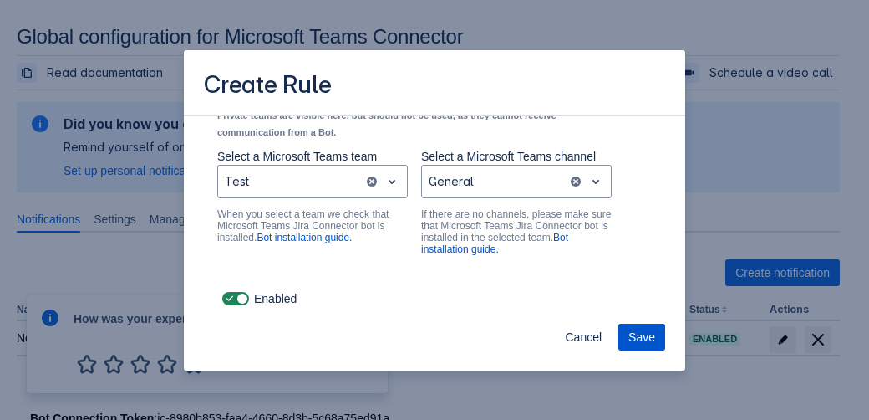
click at [640, 338] on span "Save" at bounding box center [642, 337] width 27 height 27
click at [629, 333] on button "Save" at bounding box center [642, 337] width 47 height 27
click at [635, 334] on span "Save" at bounding box center [642, 337] width 27 height 27
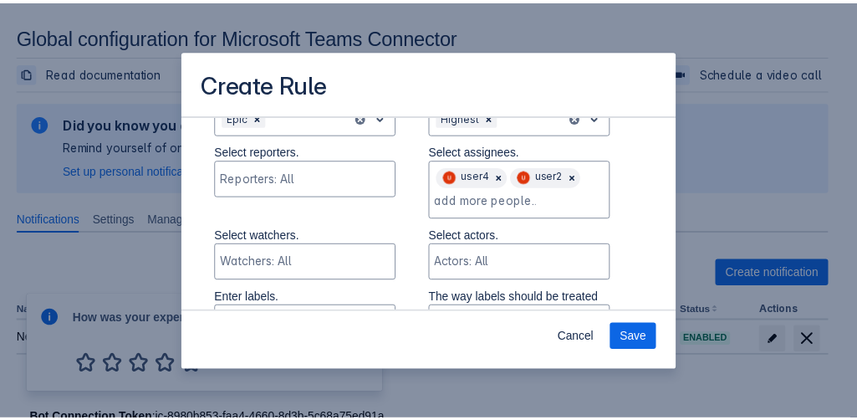
scroll to position [0, 0]
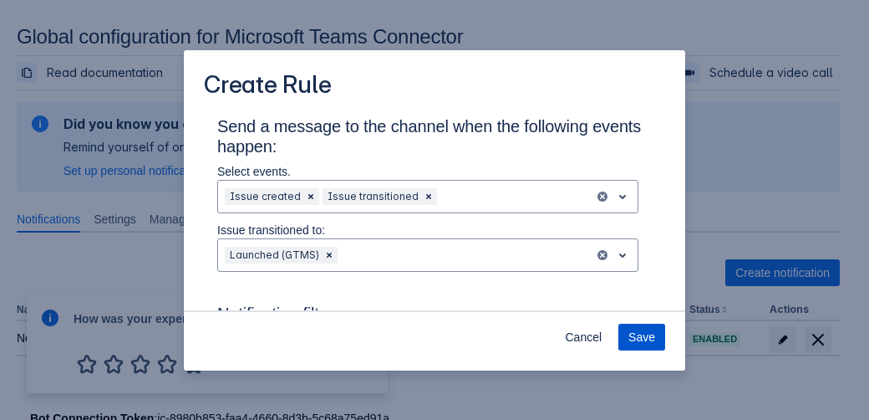
click at [635, 330] on span "Save" at bounding box center [642, 337] width 27 height 27
click at [589, 339] on span "Cancel" at bounding box center [583, 337] width 37 height 27
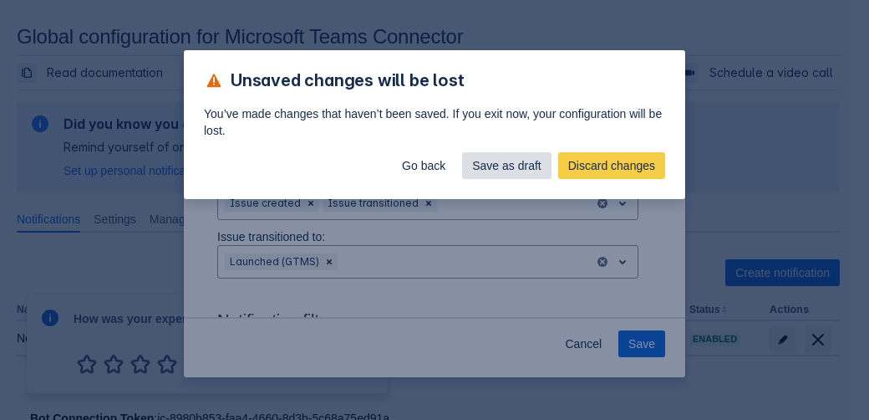
click at [491, 176] on span "Save as draft" at bounding box center [506, 165] width 69 height 27
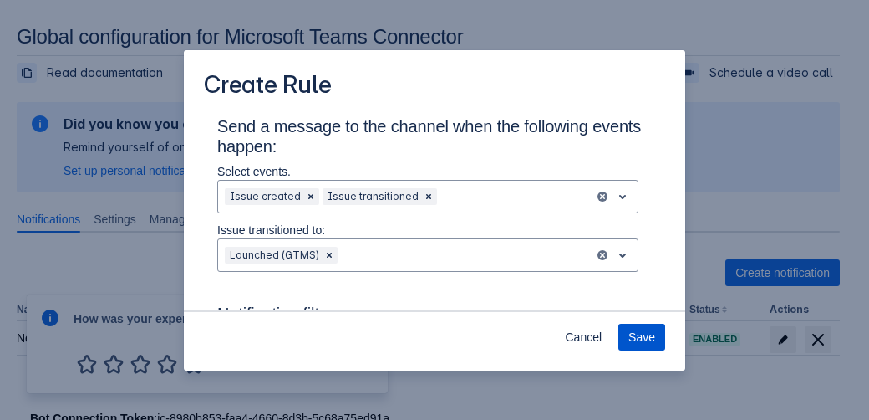
click at [635, 337] on span "Save" at bounding box center [642, 337] width 27 height 27
click at [573, 335] on span "Cancel" at bounding box center [583, 337] width 37 height 27
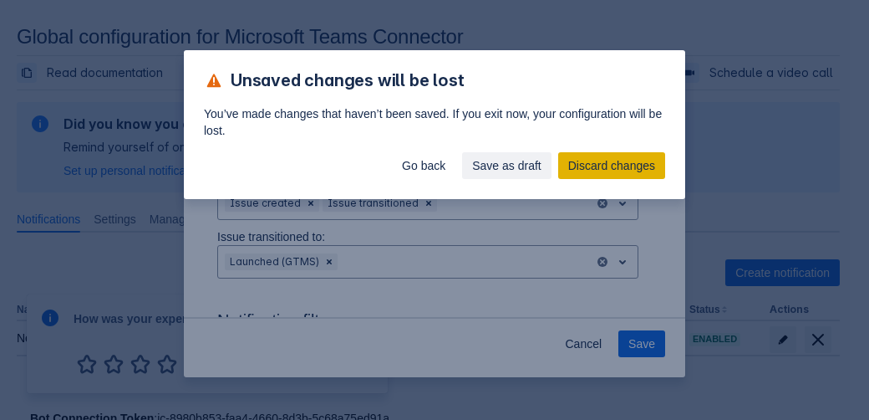
click at [594, 163] on span "Discard changes" at bounding box center [611, 165] width 87 height 27
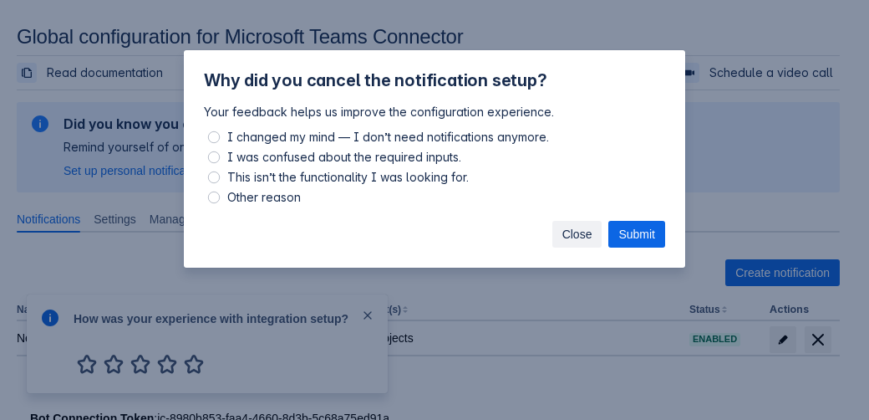
click at [582, 236] on span "Close" at bounding box center [578, 234] width 30 height 27
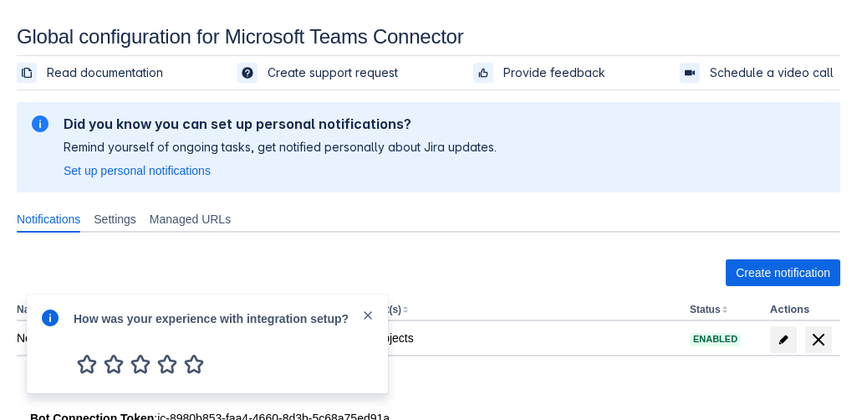
click at [557, 273] on div "Create notification" at bounding box center [428, 272] width 823 height 27
